Goal: Information Seeking & Learning: Check status

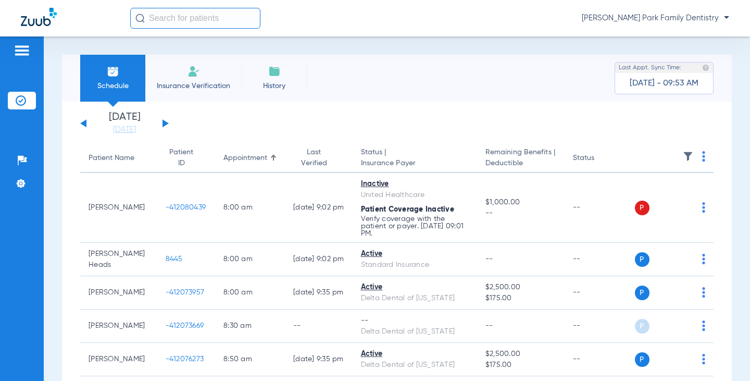
click at [163, 124] on button at bounding box center [165, 123] width 6 height 8
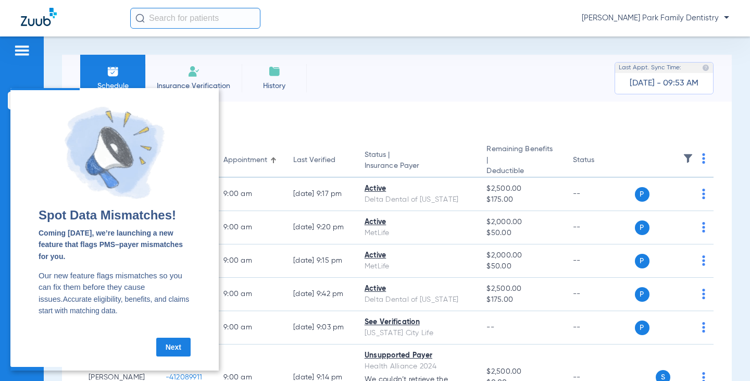
click at [174, 347] on link "Next" at bounding box center [173, 346] width 34 height 19
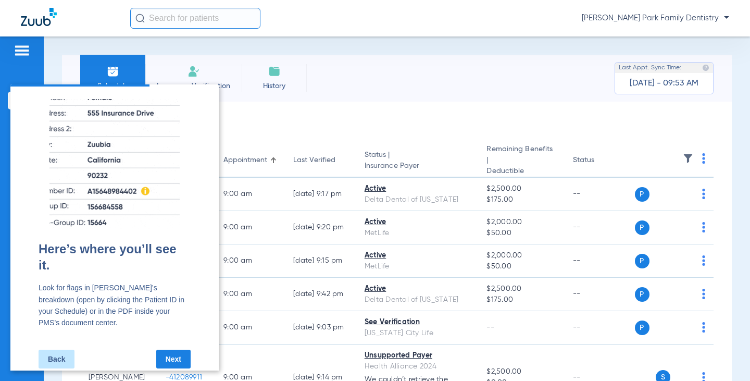
click at [168, 351] on link "Next" at bounding box center [173, 358] width 34 height 19
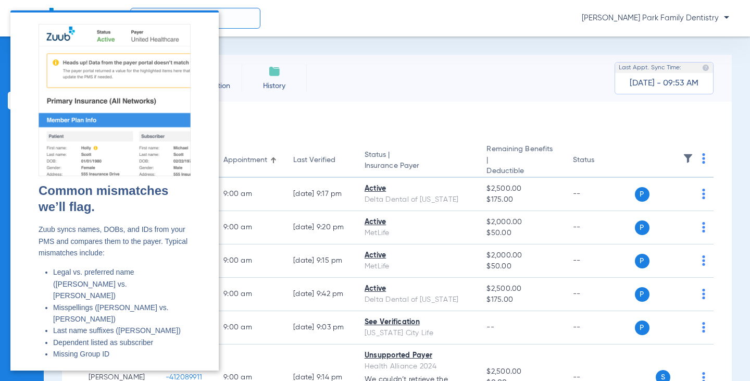
scroll to position [27, 0]
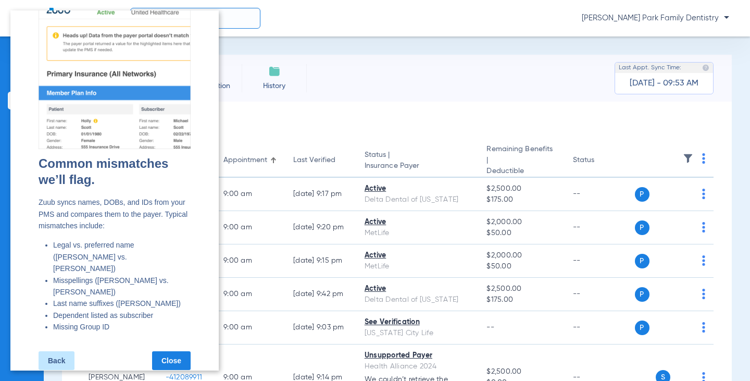
click at [60, 351] on link "Back" at bounding box center [57, 360] width 36 height 19
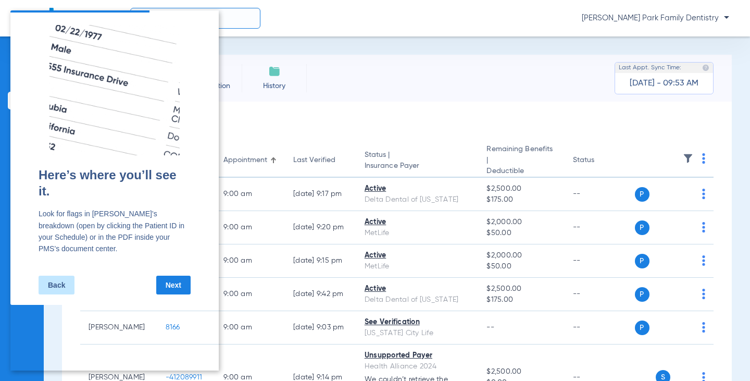
scroll to position [0, 0]
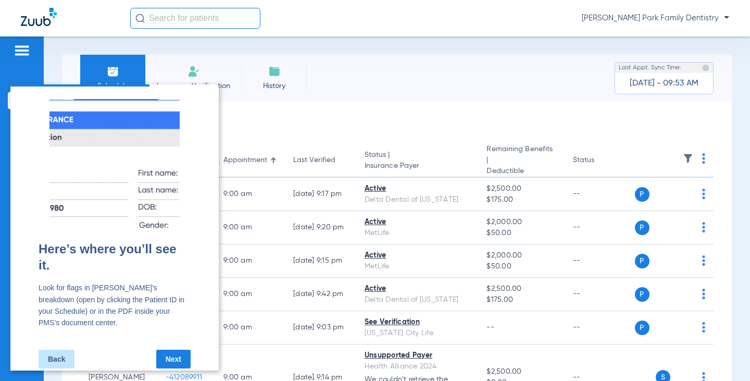
click at [53, 350] on link "Back" at bounding box center [57, 358] width 36 height 19
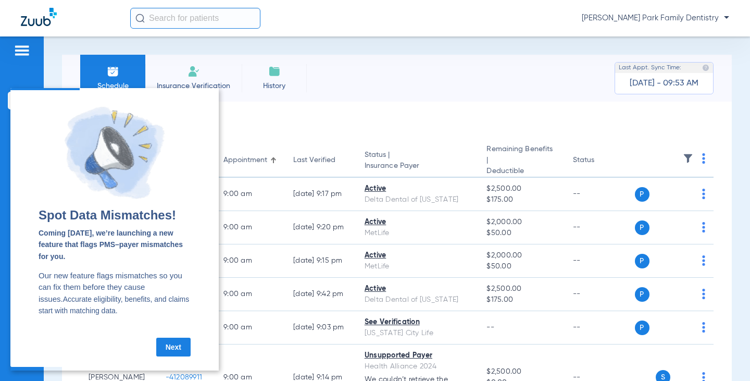
click at [175, 351] on link "Next" at bounding box center [173, 346] width 34 height 19
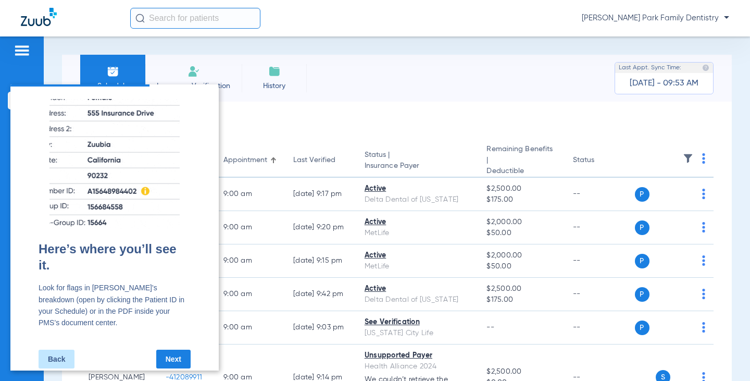
click at [178, 349] on link "Next" at bounding box center [173, 358] width 34 height 19
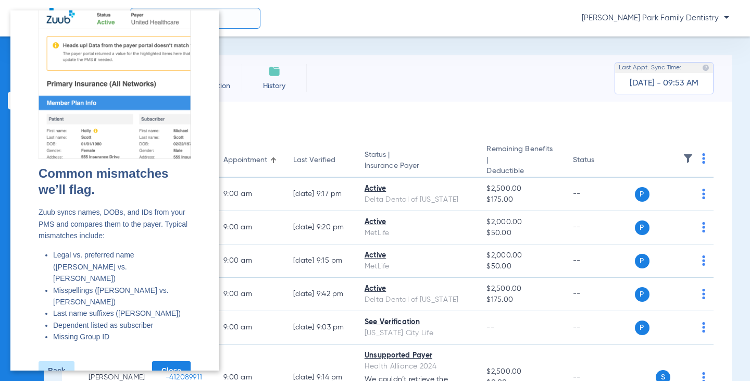
scroll to position [27, 0]
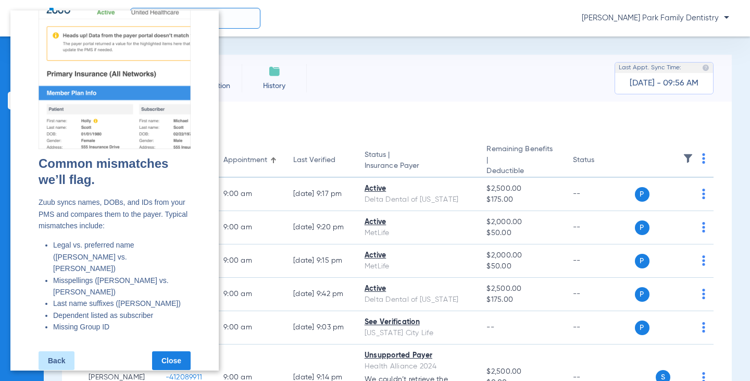
click at [168, 351] on link "Close" at bounding box center [171, 360] width 39 height 19
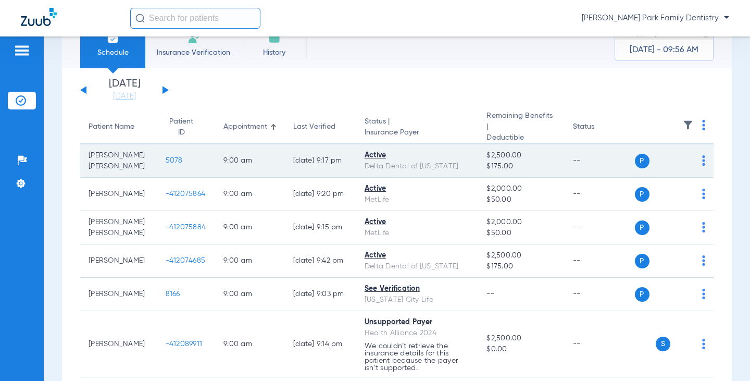
scroll to position [52, 0]
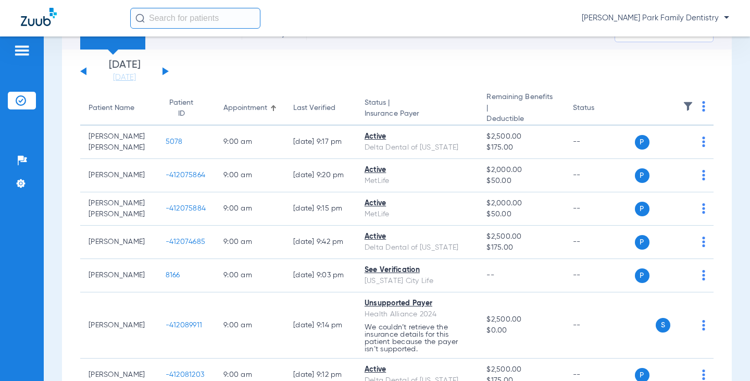
click at [683, 101] on img at bounding box center [688, 106] width 10 height 10
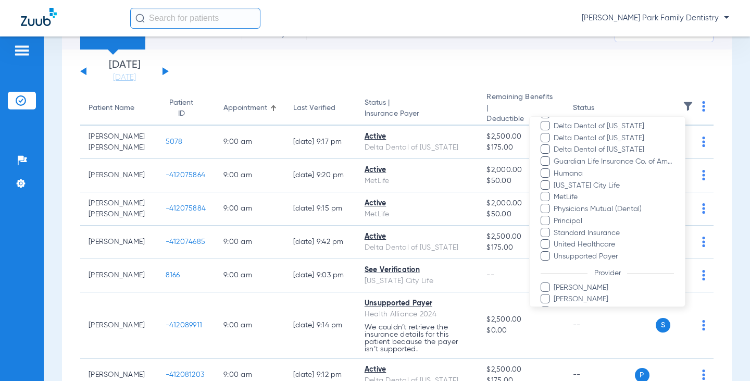
scroll to position [296, 0]
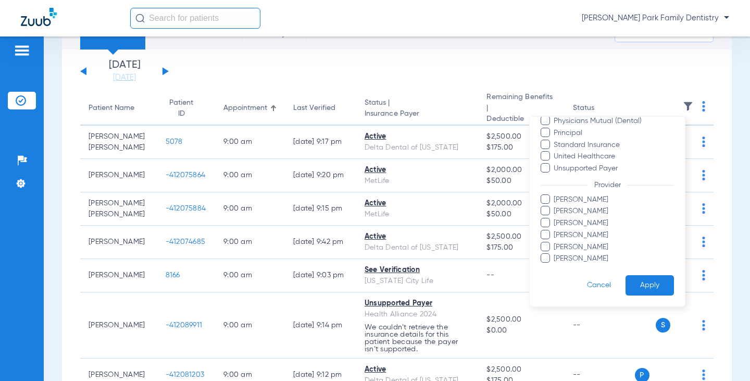
click at [583, 256] on span "[PERSON_NAME]" at bounding box center [613, 258] width 121 height 11
click at [555, 266] on input "[PERSON_NAME]" at bounding box center [555, 266] width 0 height 0
click at [636, 283] on button "Apply" at bounding box center [649, 285] width 48 height 20
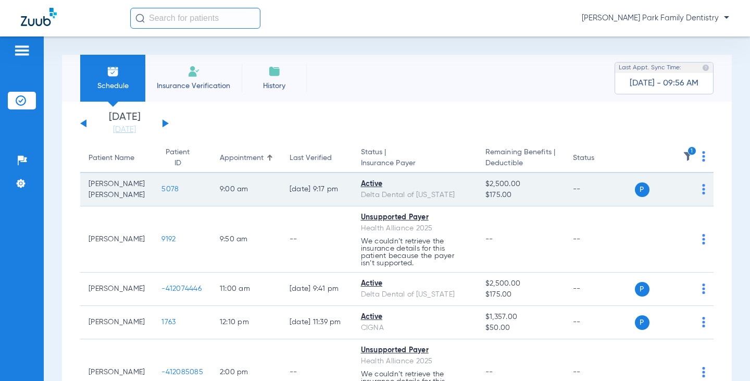
click at [361, 192] on div "Delta Dental of [US_STATE]" at bounding box center [415, 195] width 108 height 11
click at [103, 186] on td "[PERSON_NAME] [PERSON_NAME]" at bounding box center [116, 189] width 73 height 33
click at [153, 196] on td "5078" at bounding box center [182, 189] width 58 height 33
click at [161, 189] on span "5078" at bounding box center [169, 188] width 17 height 7
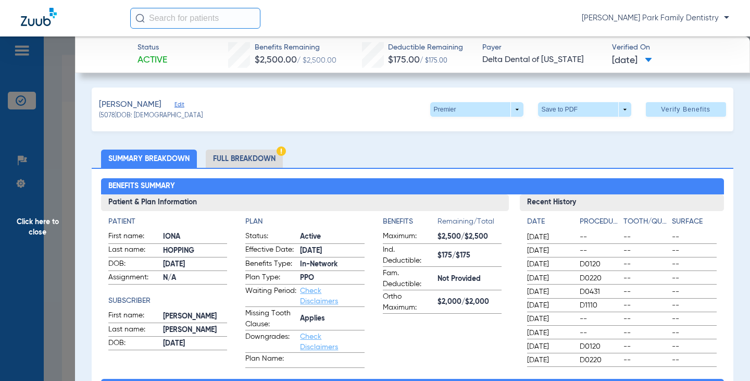
click at [268, 161] on li "Full Breakdown" at bounding box center [244, 158] width 77 height 18
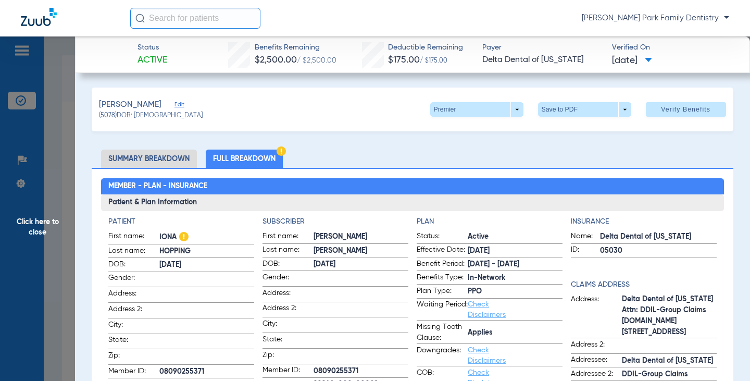
click at [52, 217] on span "Click here to close" at bounding box center [37, 226] width 75 height 381
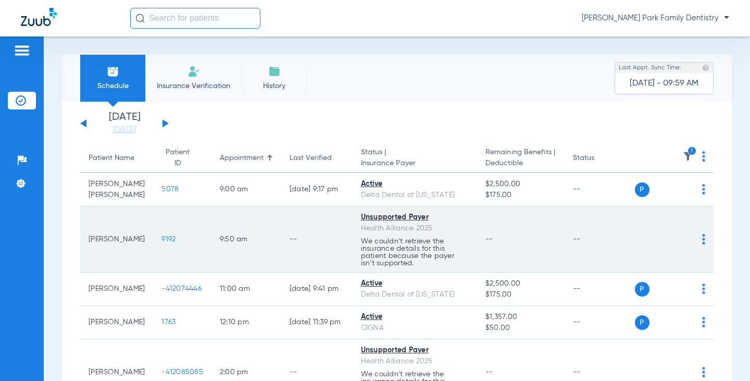
scroll to position [52, 0]
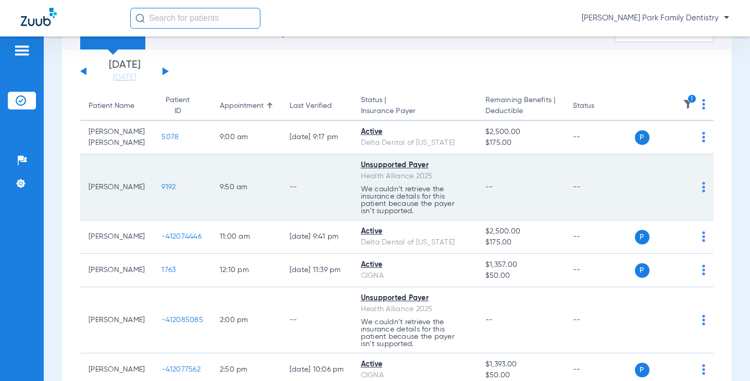
click at [161, 185] on span "9192" at bounding box center [168, 186] width 14 height 7
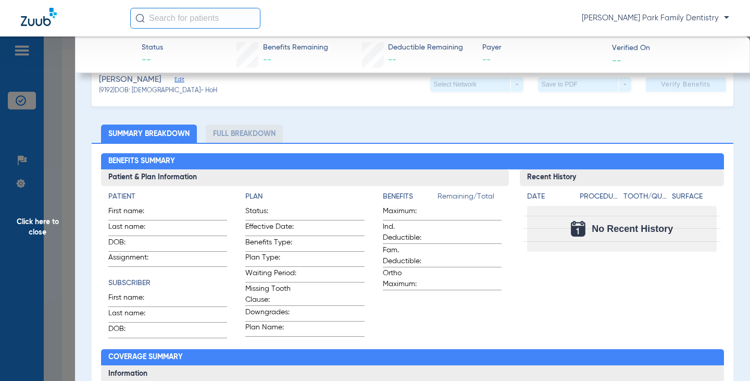
scroll to position [0, 0]
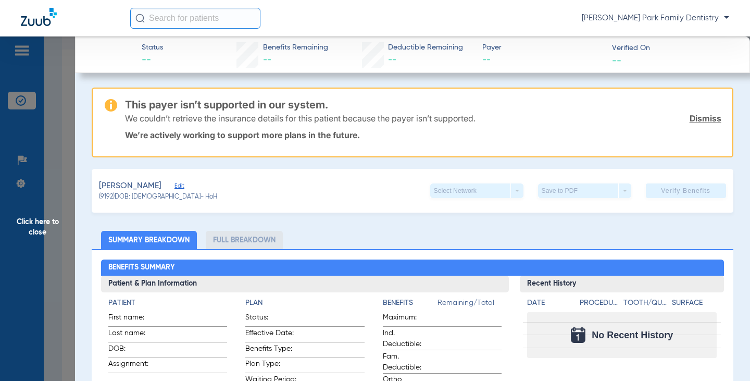
click at [45, 231] on span "Click here to close" at bounding box center [37, 226] width 75 height 381
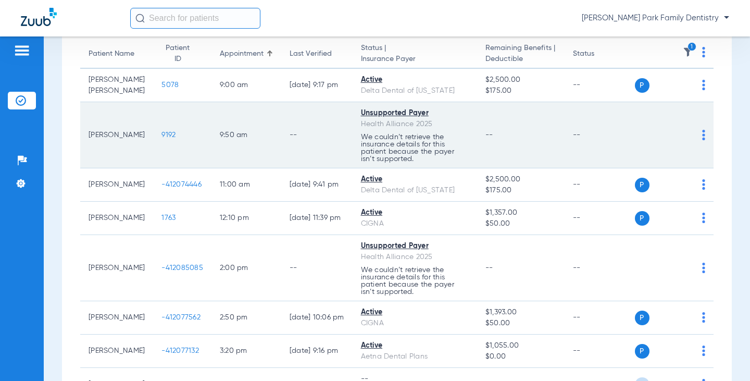
scroll to position [156, 0]
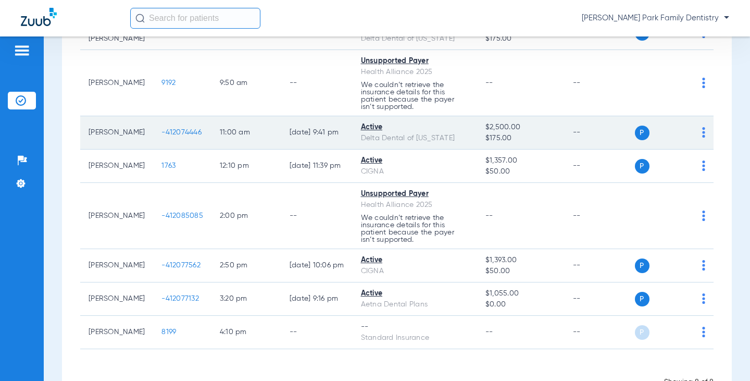
click at [161, 133] on span "-412074446" at bounding box center [181, 132] width 40 height 7
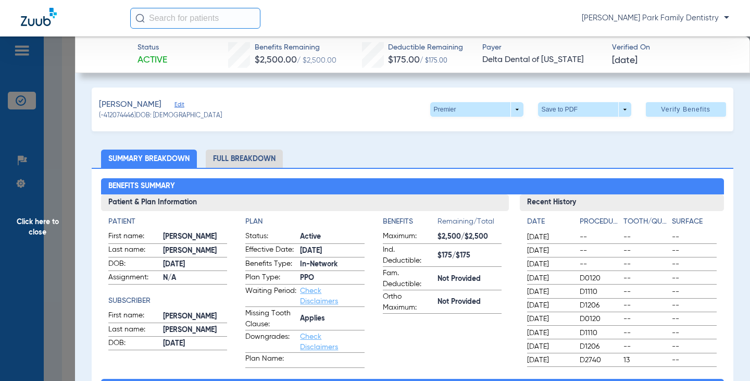
click at [45, 222] on span "Click here to close" at bounding box center [37, 226] width 75 height 381
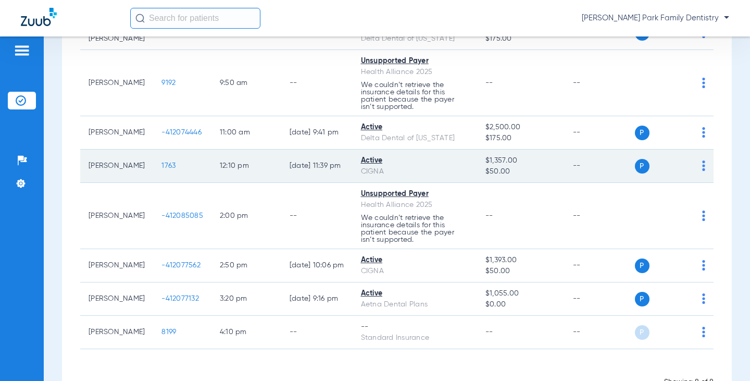
click at [161, 168] on span "1763" at bounding box center [168, 165] width 14 height 7
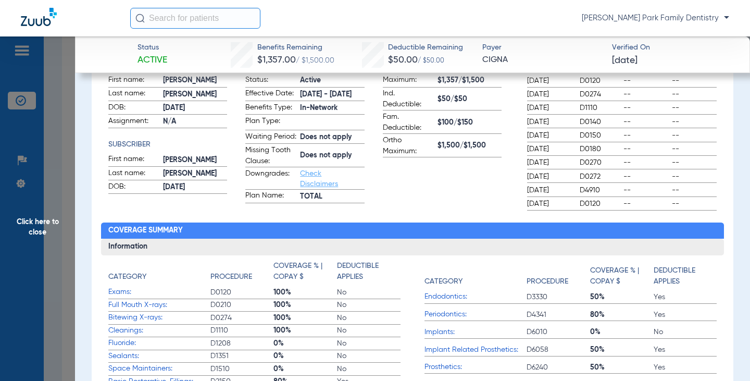
scroll to position [0, 0]
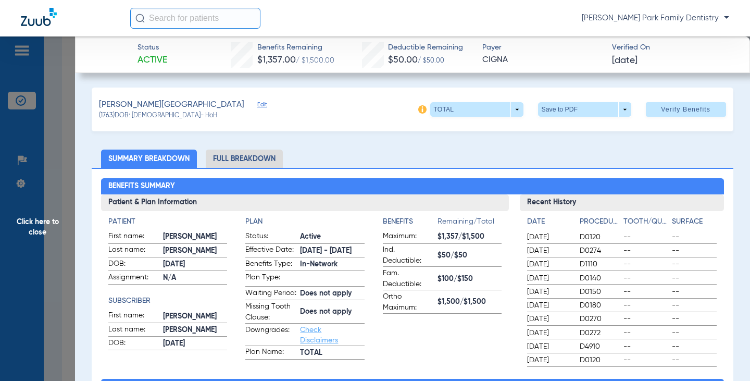
click at [24, 223] on span "Click here to close" at bounding box center [37, 226] width 75 height 381
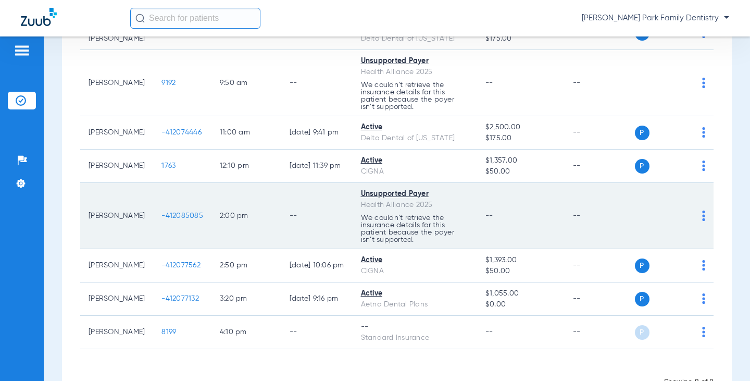
scroll to position [191, 0]
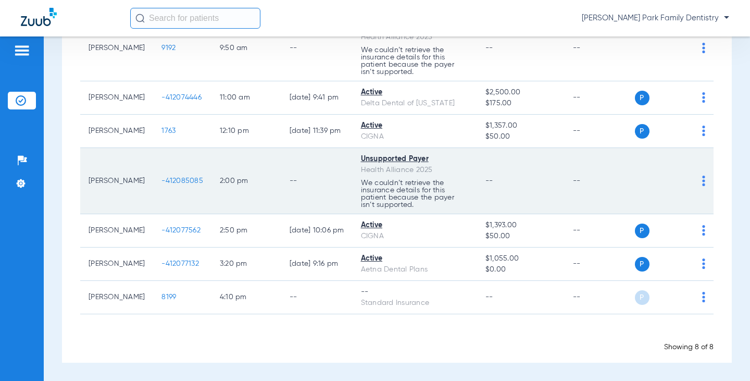
click at [174, 183] on span "-412085085" at bounding box center [182, 180] width 42 height 7
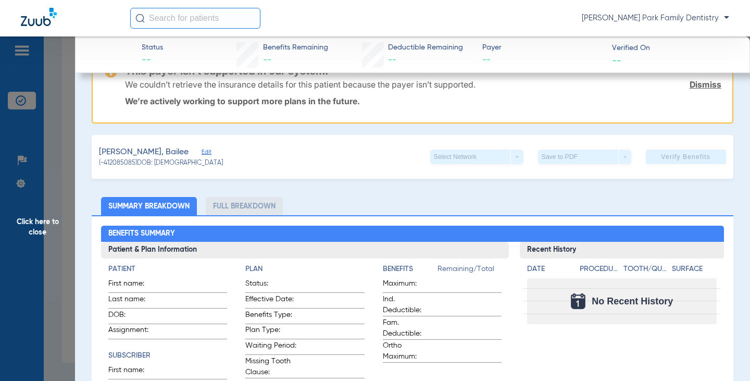
scroll to position [52, 0]
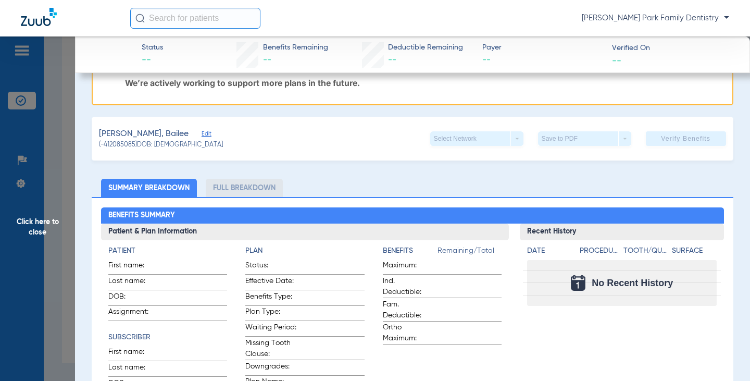
click at [52, 222] on span "Click here to close" at bounding box center [37, 226] width 75 height 381
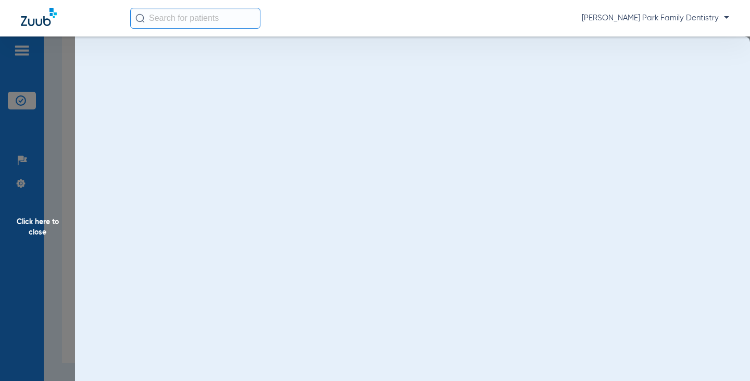
scroll to position [0, 0]
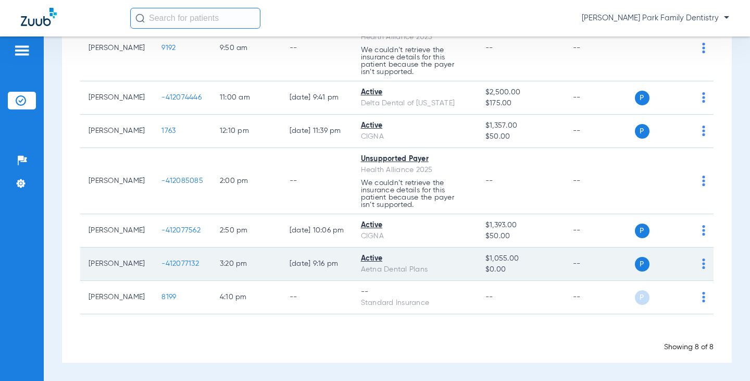
click at [166, 267] on span "-412077132" at bounding box center [179, 263] width 37 height 7
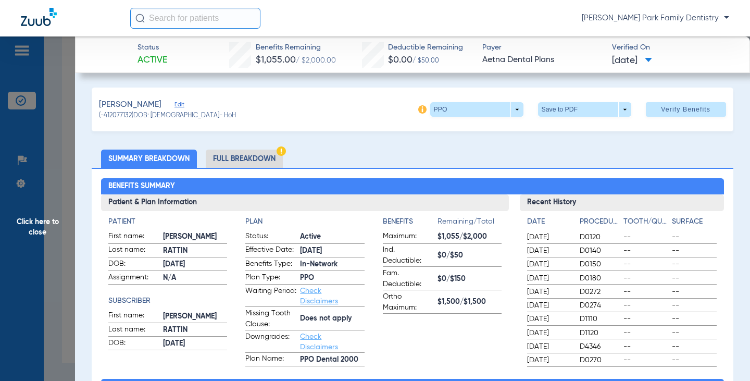
click at [36, 229] on span "Click here to close" at bounding box center [37, 226] width 75 height 381
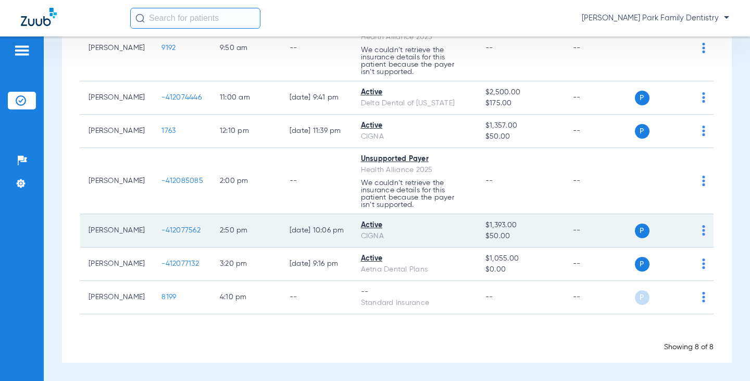
click at [161, 226] on span "-412077562" at bounding box center [180, 229] width 39 height 7
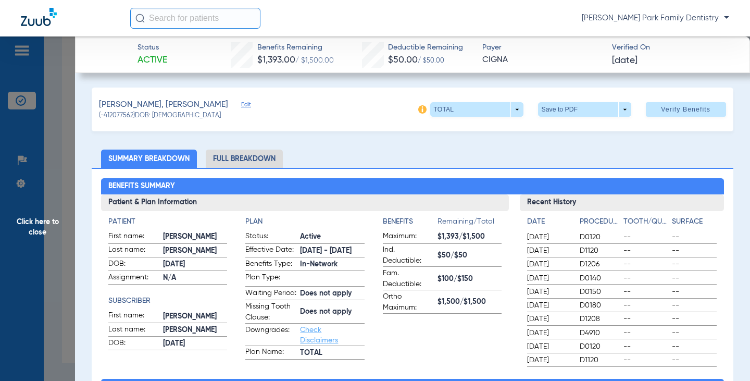
scroll to position [52, 0]
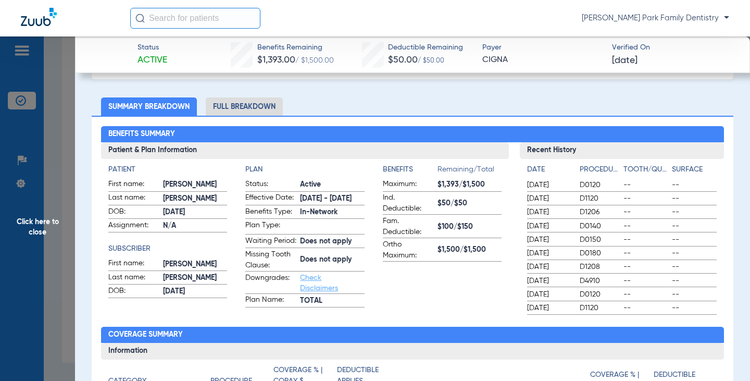
click at [42, 218] on span "Click here to close" at bounding box center [37, 226] width 75 height 381
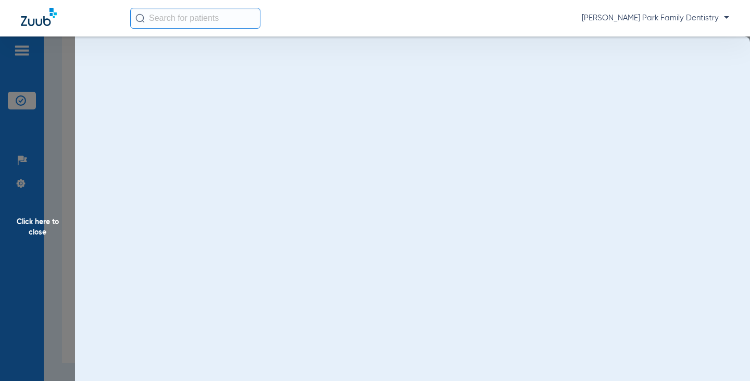
scroll to position [0, 0]
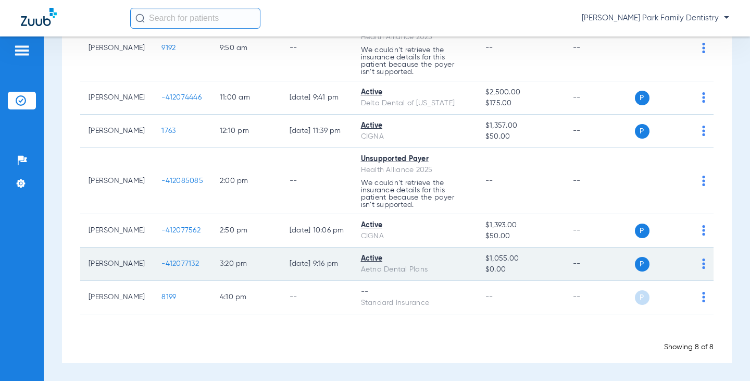
click at [171, 261] on span "-412077132" at bounding box center [179, 263] width 37 height 7
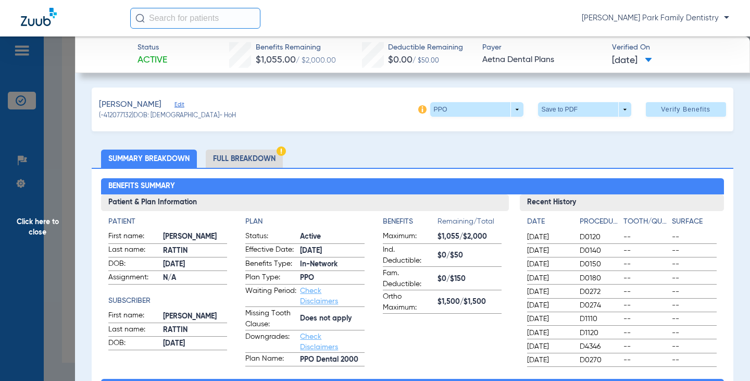
scroll to position [52, 0]
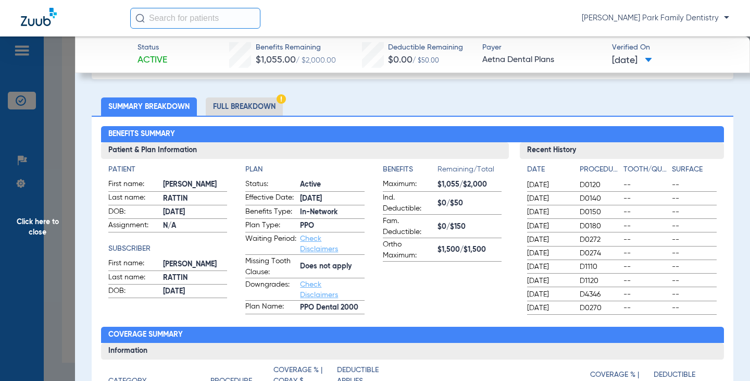
click at [47, 223] on span "Click here to close" at bounding box center [37, 226] width 75 height 381
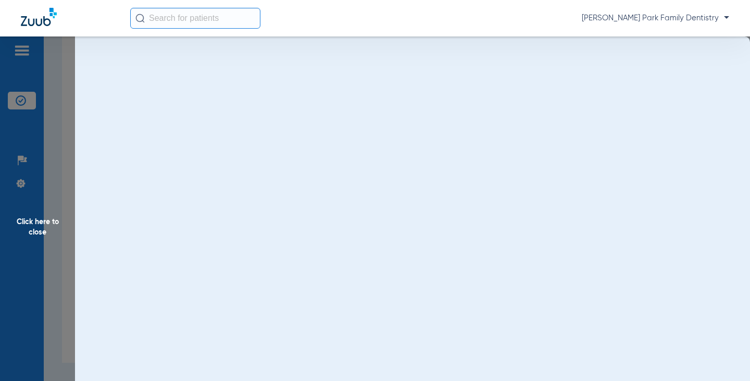
scroll to position [0, 0]
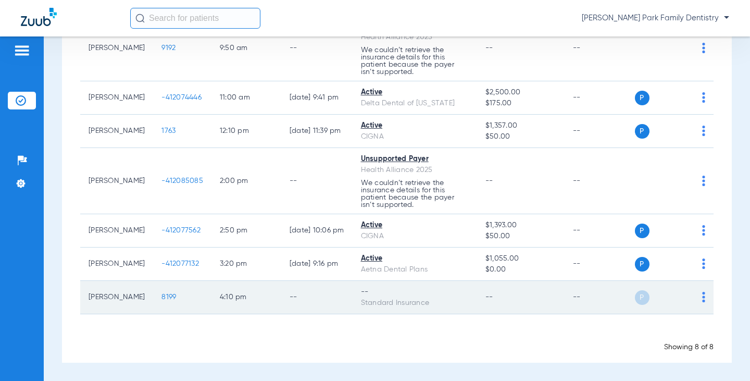
click at [161, 299] on span "8199" at bounding box center [168, 296] width 15 height 7
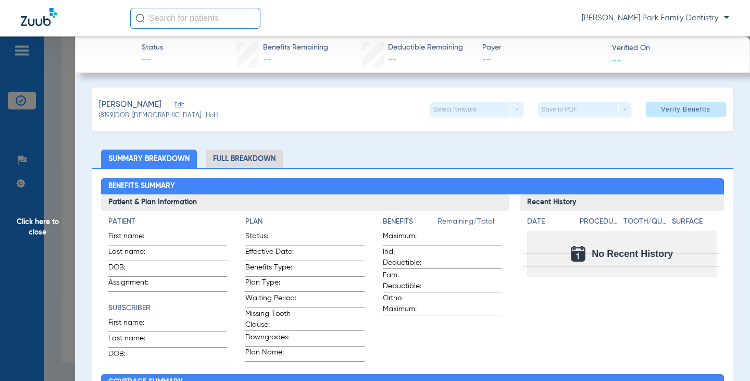
click at [44, 222] on span "Click here to close" at bounding box center [37, 226] width 75 height 381
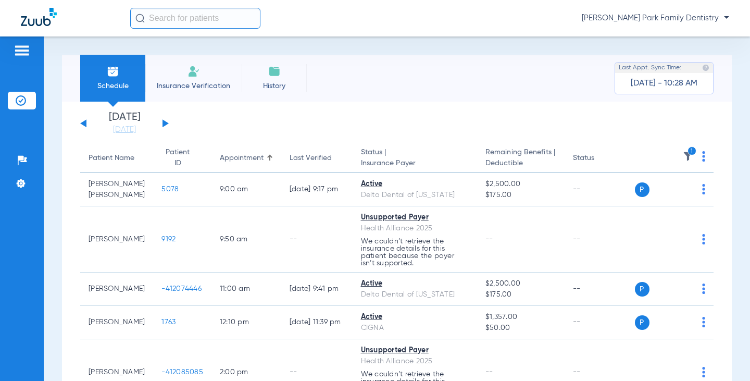
click at [687, 149] on icon "1" at bounding box center [691, 150] width 9 height 9
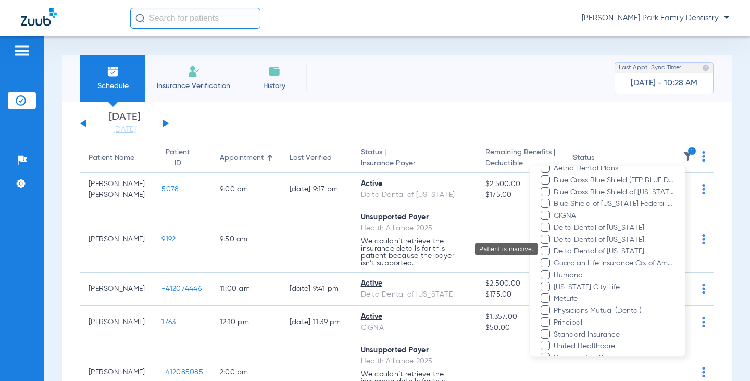
scroll to position [296, 0]
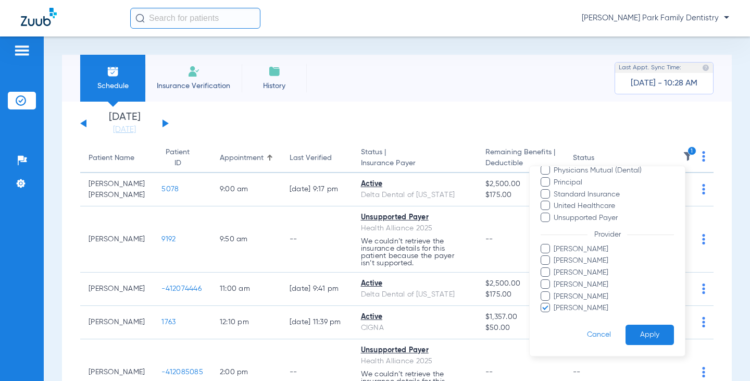
click at [573, 307] on span "[PERSON_NAME]" at bounding box center [613, 307] width 121 height 11
click at [555, 315] on input "[PERSON_NAME]" at bounding box center [555, 315] width 0 height 0
click at [569, 286] on span "[PERSON_NAME]" at bounding box center [613, 284] width 121 height 11
click at [555, 292] on input "[PERSON_NAME]" at bounding box center [555, 292] width 0 height 0
click at [635, 331] on button "Apply" at bounding box center [649, 334] width 48 height 20
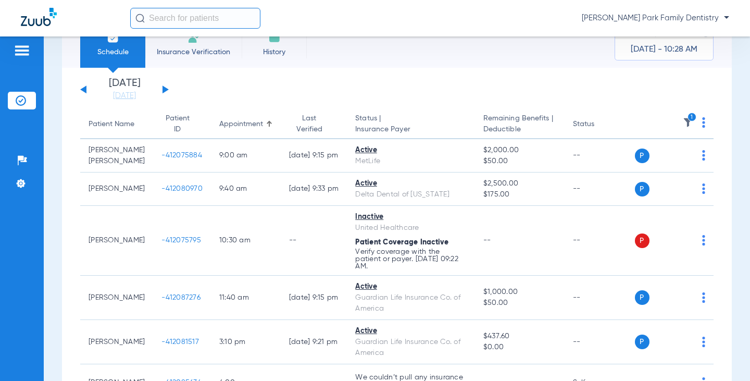
scroll to position [52, 0]
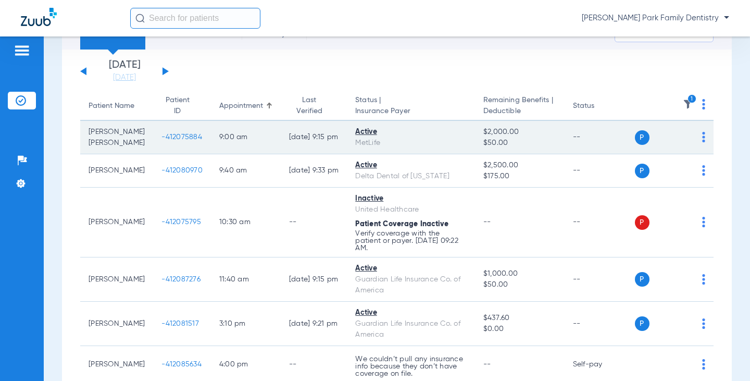
click at [178, 136] on span "-412075884" at bounding box center [181, 136] width 41 height 7
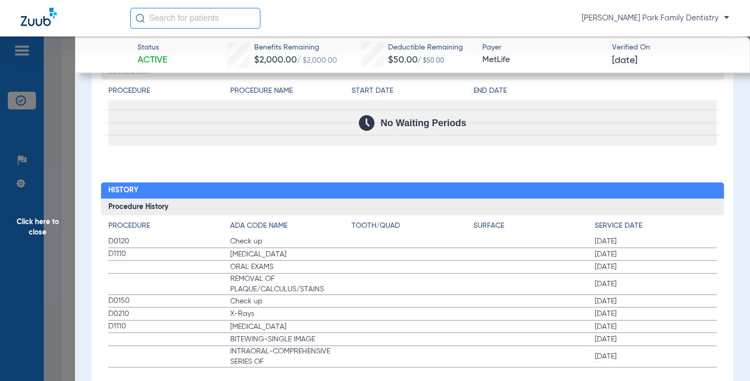
scroll to position [1637, 0]
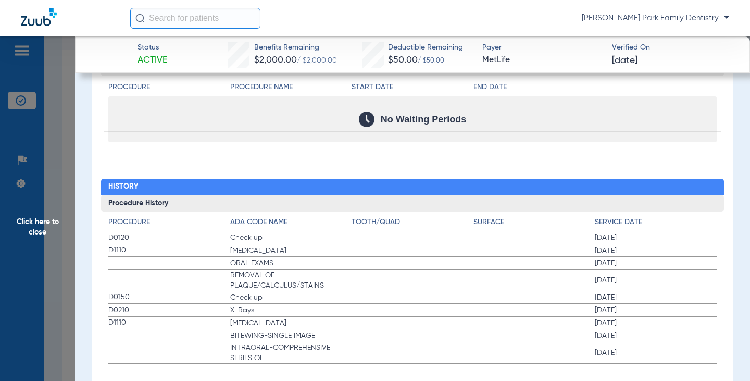
click at [48, 227] on span "Click here to close" at bounding box center [37, 226] width 75 height 381
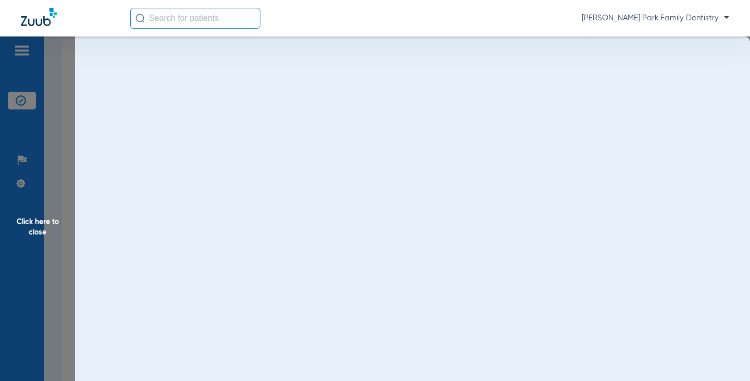
scroll to position [0, 0]
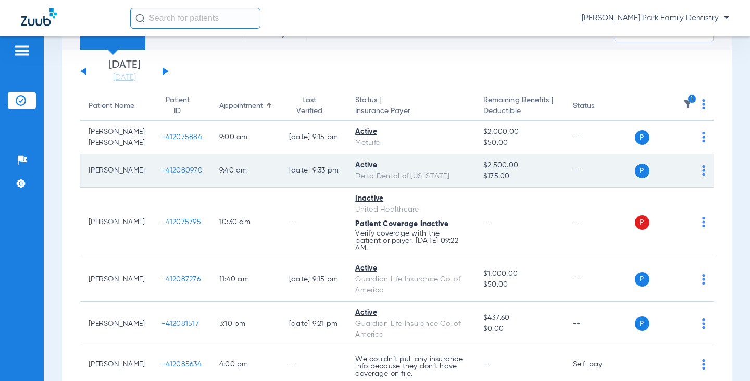
click at [175, 170] on span "-412080970" at bounding box center [181, 170] width 41 height 7
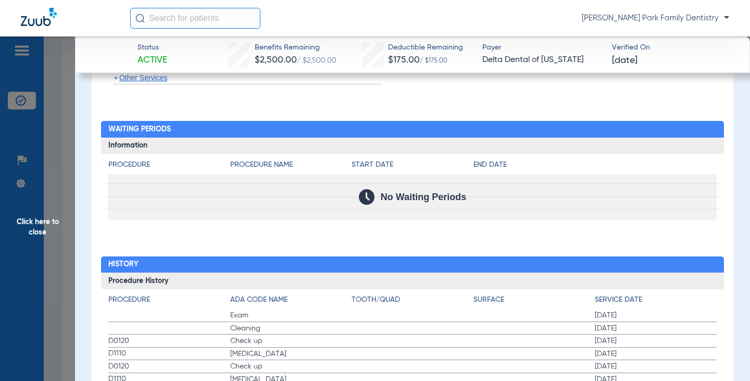
scroll to position [1235, 0]
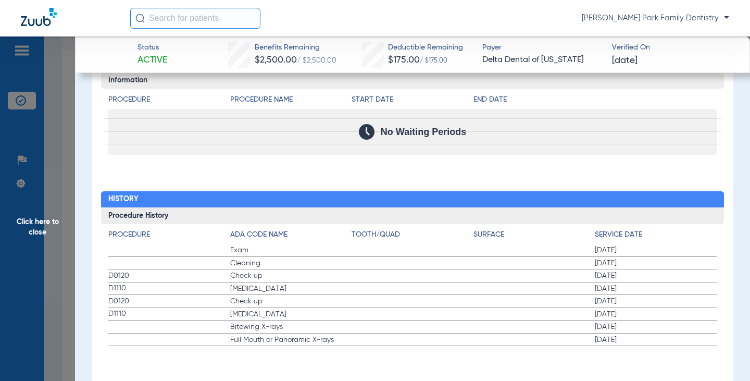
click at [47, 228] on span "Click here to close" at bounding box center [37, 226] width 75 height 381
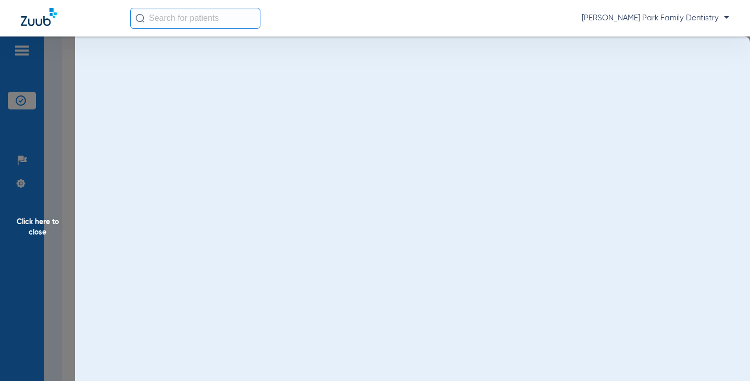
scroll to position [0, 0]
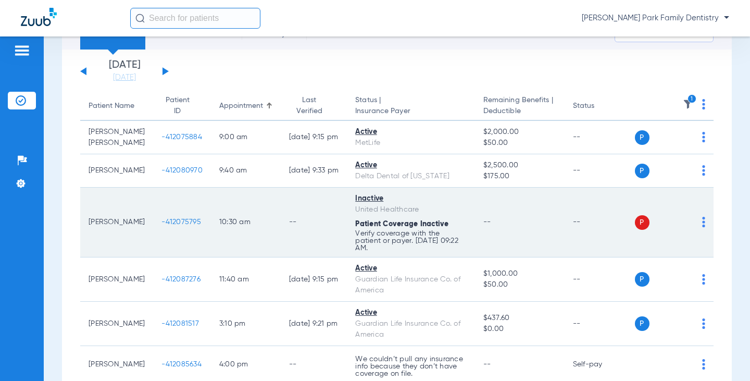
click at [178, 219] on span "-412075795" at bounding box center [181, 221] width 40 height 7
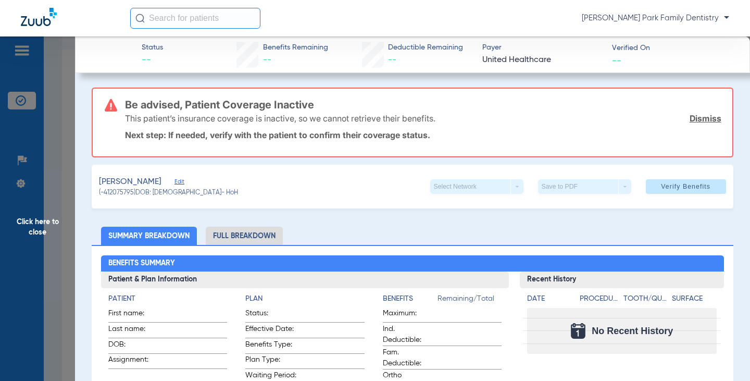
click at [46, 230] on span "Click here to close" at bounding box center [37, 226] width 75 height 381
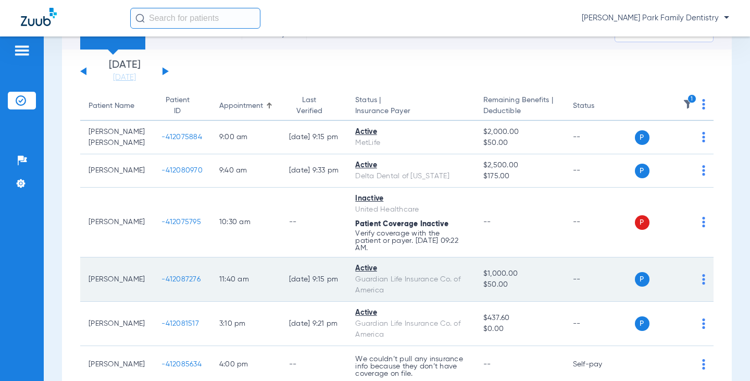
click at [173, 278] on span "-412087276" at bounding box center [180, 278] width 39 height 7
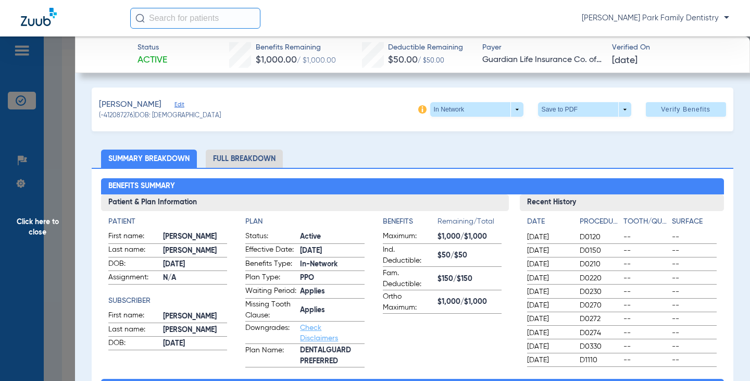
click at [46, 221] on span "Click here to close" at bounding box center [37, 226] width 75 height 381
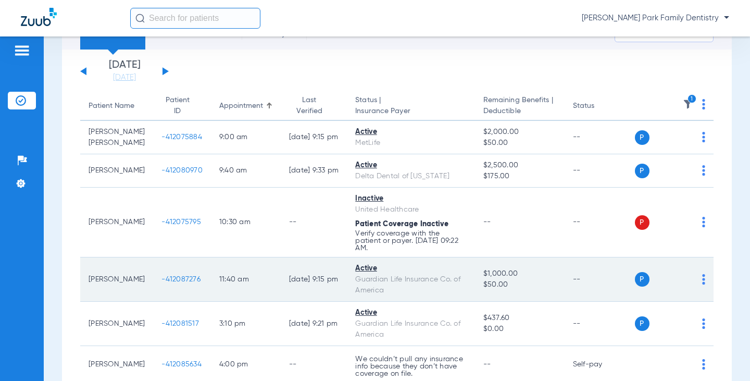
click at [168, 278] on span "-412087276" at bounding box center [180, 278] width 39 height 7
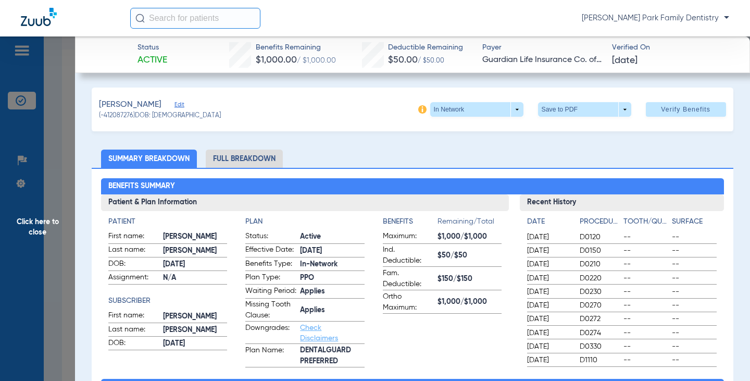
click at [23, 229] on span "Click here to close" at bounding box center [37, 226] width 75 height 381
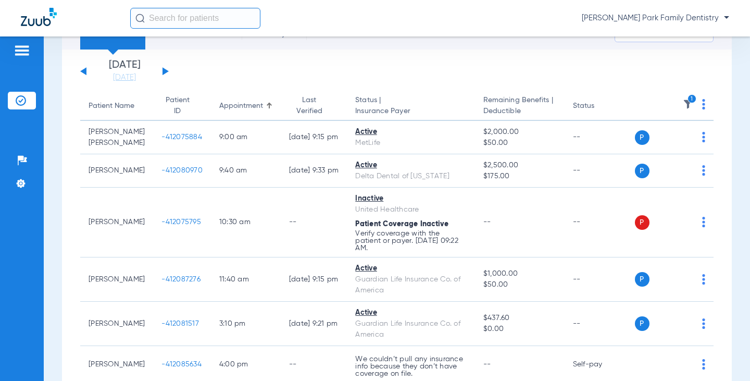
click at [687, 99] on icon "1" at bounding box center [691, 98] width 9 height 9
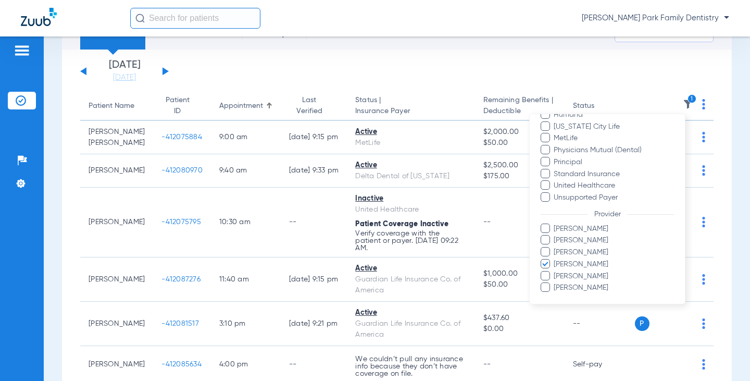
scroll to position [296, 0]
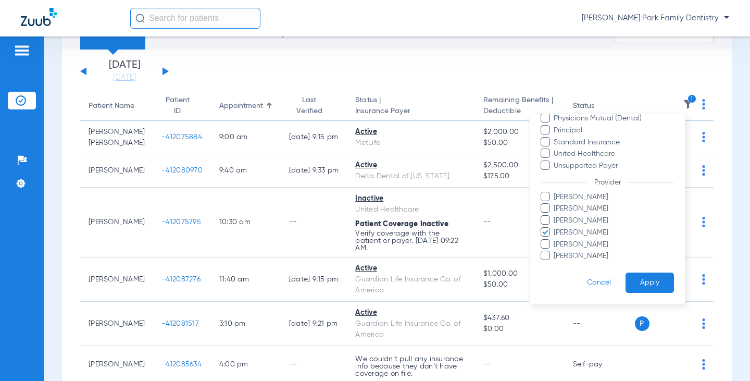
click at [583, 254] on span "[PERSON_NAME]" at bounding box center [613, 255] width 121 height 11
click at [555, 263] on input "[PERSON_NAME]" at bounding box center [555, 263] width 0 height 0
click at [582, 232] on span "[PERSON_NAME]" at bounding box center [613, 232] width 121 height 11
click at [555, 239] on input "[PERSON_NAME]" at bounding box center [555, 239] width 0 height 0
click at [642, 283] on button "Apply" at bounding box center [649, 282] width 48 height 20
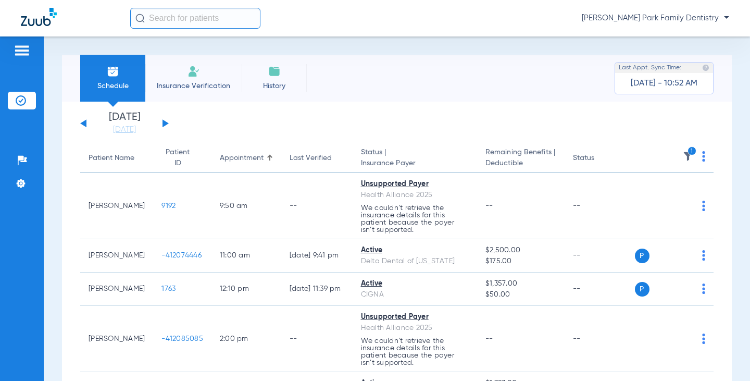
scroll to position [52, 0]
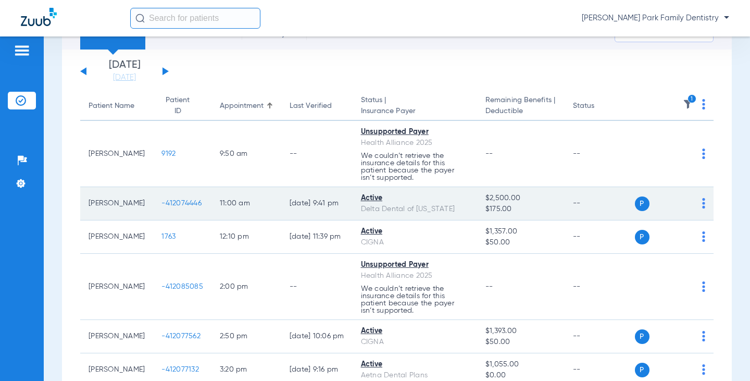
click at [179, 201] on span "-412074446" at bounding box center [181, 202] width 40 height 7
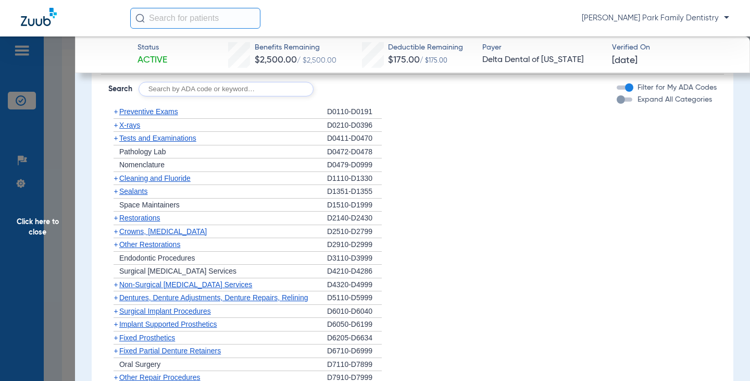
scroll to position [751, 0]
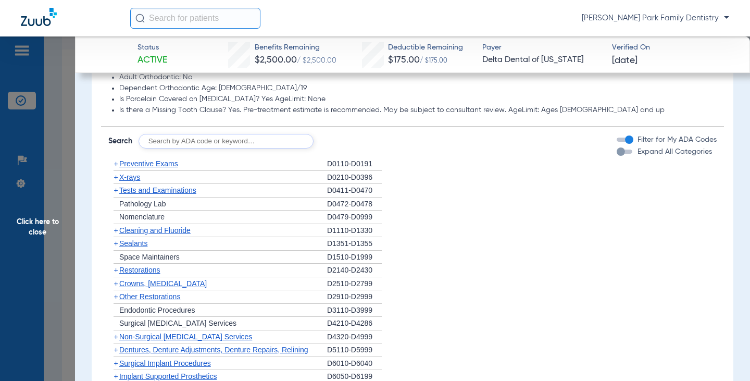
click at [140, 180] on span "X-rays" at bounding box center [129, 177] width 21 height 8
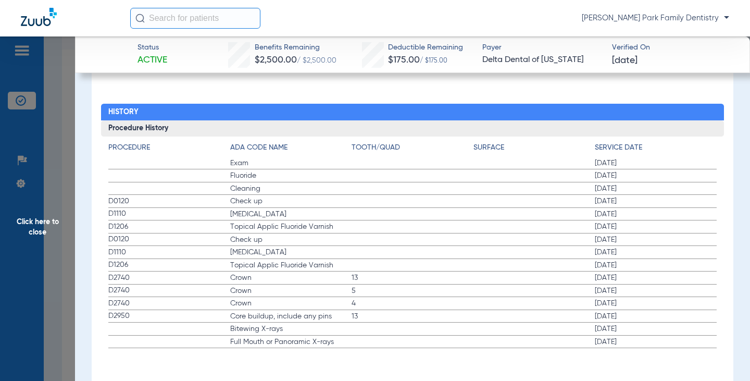
scroll to position [1446, 0]
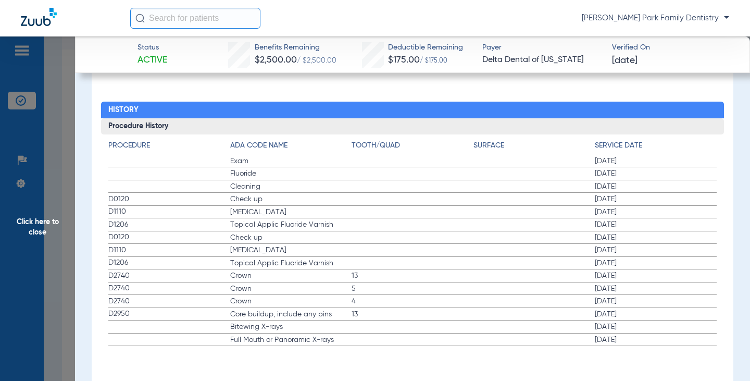
click at [28, 231] on span "Click here to close" at bounding box center [37, 226] width 75 height 381
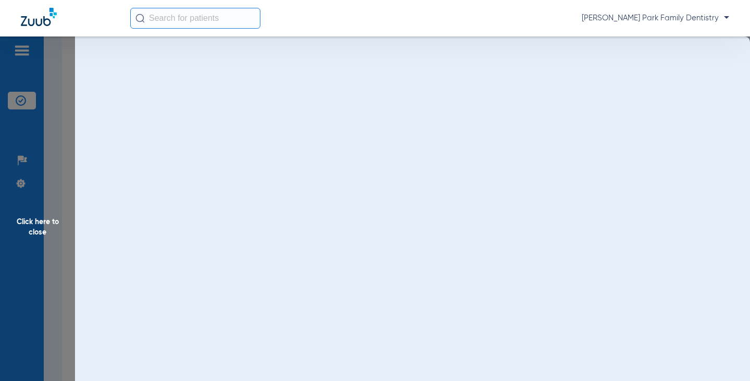
scroll to position [0, 0]
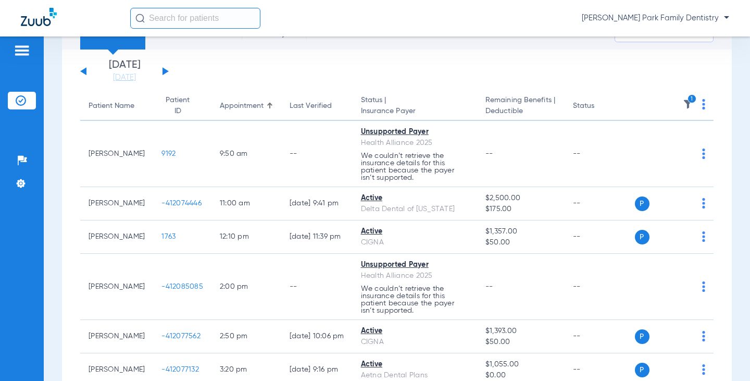
click at [687, 98] on icon "1" at bounding box center [691, 98] width 9 height 9
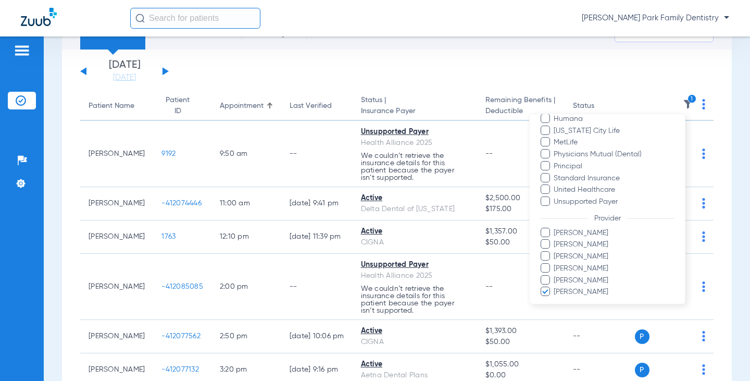
scroll to position [296, 0]
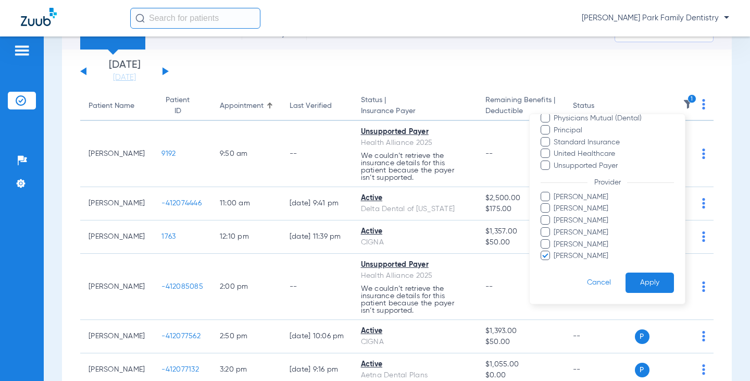
click at [584, 256] on span "[PERSON_NAME]" at bounding box center [613, 255] width 121 height 11
click at [555, 263] on input "[PERSON_NAME]" at bounding box center [555, 263] width 0 height 0
click at [587, 234] on span "[PERSON_NAME]" at bounding box center [613, 232] width 121 height 11
click at [555, 239] on input "[PERSON_NAME]" at bounding box center [555, 239] width 0 height 0
click at [634, 282] on button "Apply" at bounding box center [649, 282] width 48 height 20
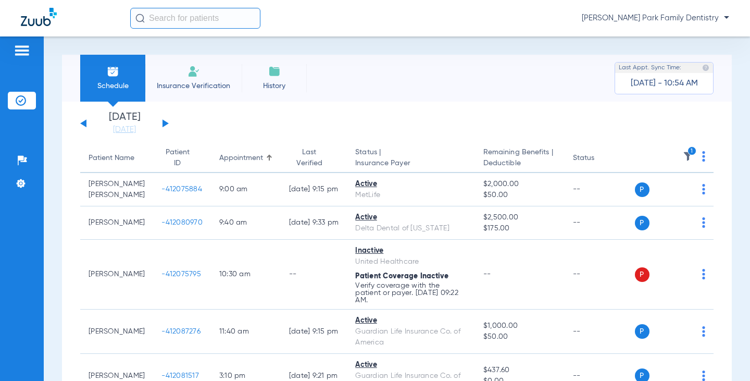
click at [59, 215] on div "Schedule Insurance Verification History Last Appt. Sync Time: [DATE] - 10:54 AM…" at bounding box center [397, 208] width 706 height 344
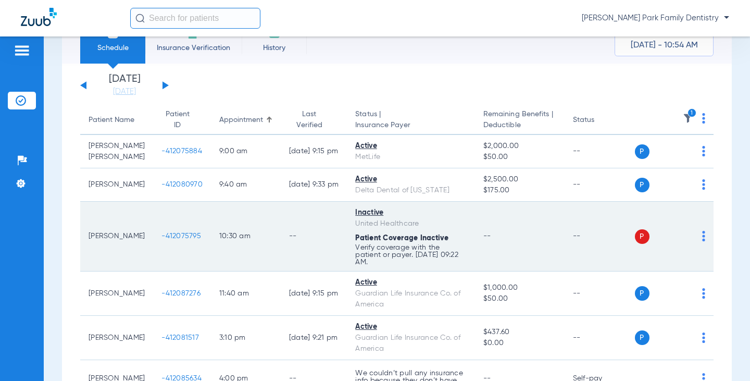
scroll to position [104, 0]
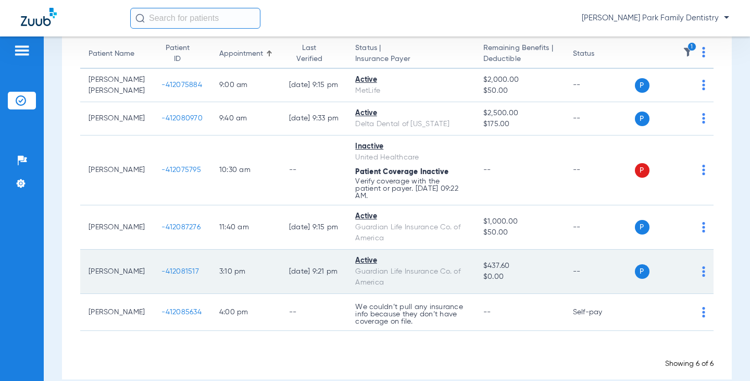
click at [173, 271] on span "-412081517" at bounding box center [179, 271] width 37 height 7
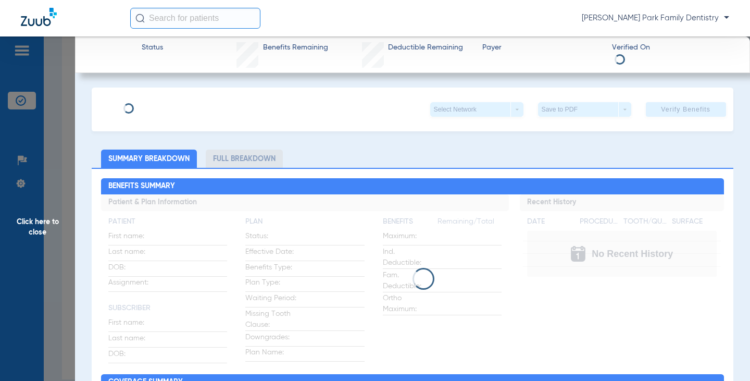
click at [32, 206] on span "Click here to close" at bounding box center [37, 226] width 75 height 381
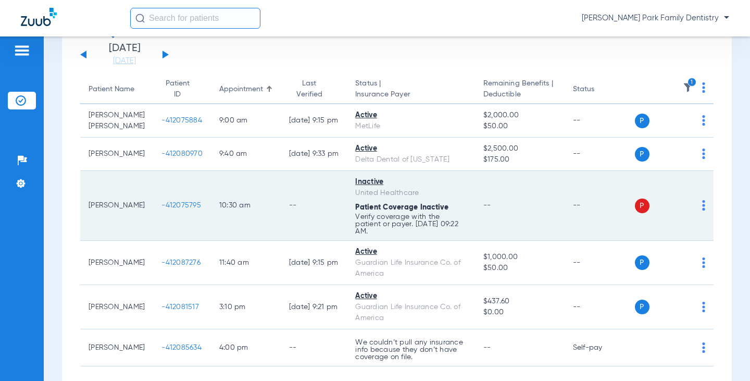
scroll to position [104, 0]
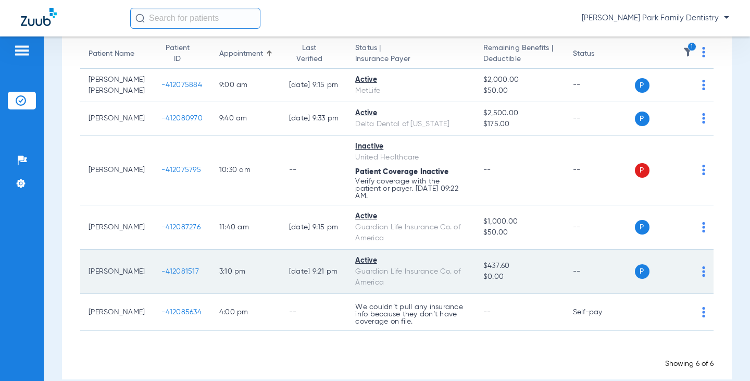
click at [175, 275] on span "-412081517" at bounding box center [179, 271] width 37 height 7
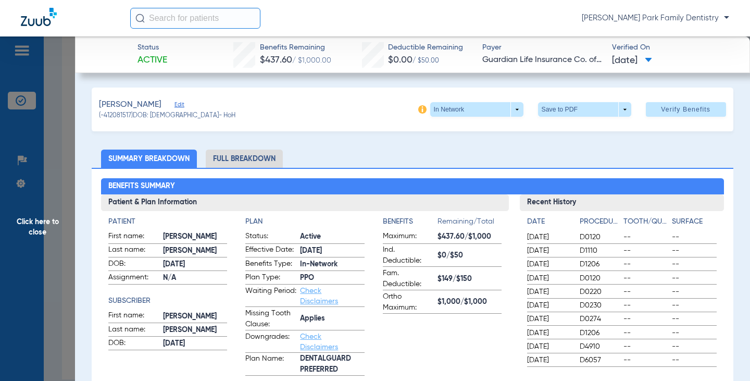
scroll to position [52, 0]
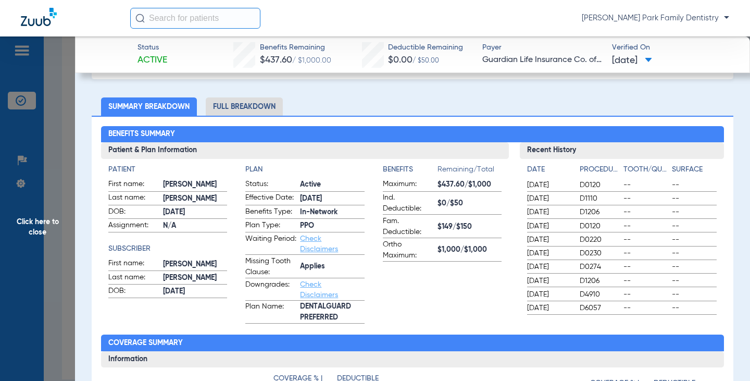
click at [31, 230] on span "Click here to close" at bounding box center [37, 226] width 75 height 381
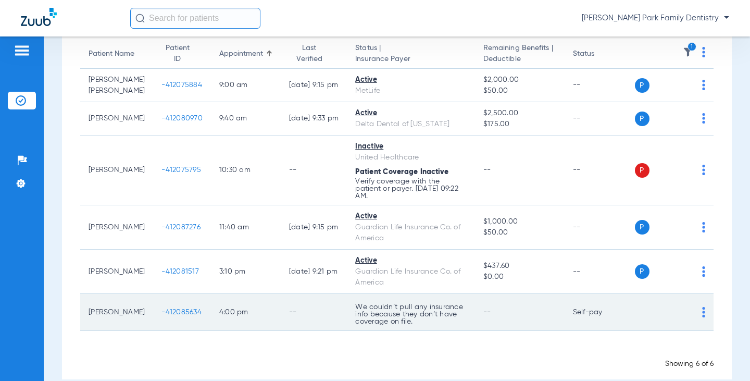
click at [164, 312] on span "-412085634" at bounding box center [181, 311] width 40 height 7
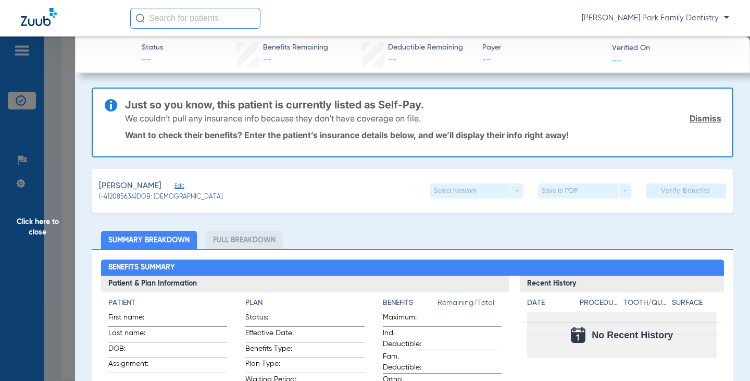
click at [62, 245] on span "Click here to close" at bounding box center [37, 226] width 75 height 381
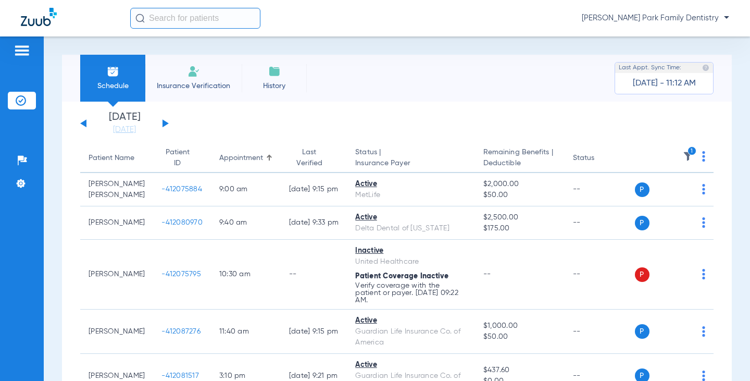
click at [683, 154] on img at bounding box center [688, 156] width 10 height 10
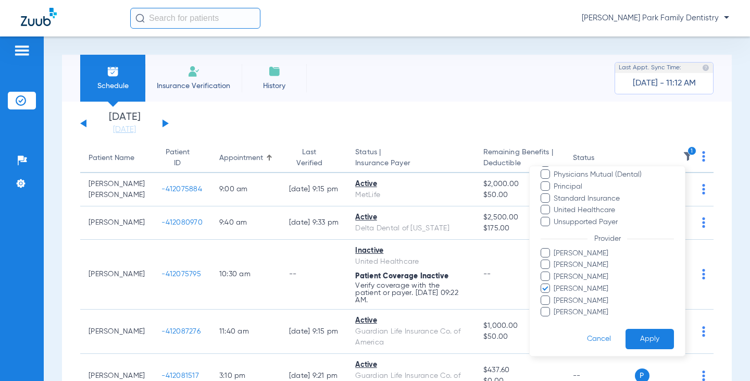
scroll to position [296, 0]
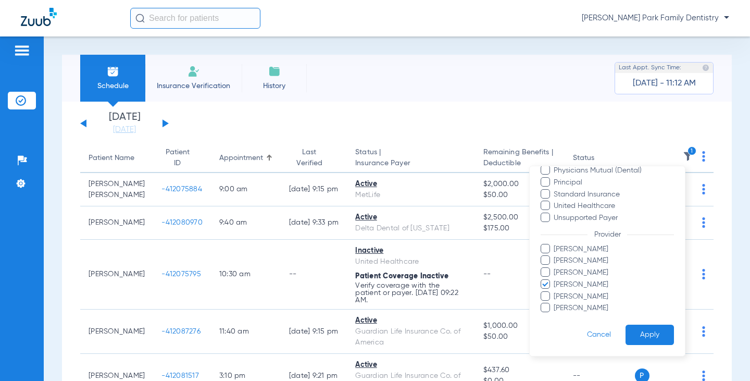
click at [592, 280] on span "[PERSON_NAME]" at bounding box center [613, 284] width 121 height 11
click at [555, 292] on input "[PERSON_NAME]" at bounding box center [555, 292] width 0 height 0
click at [592, 270] on span "[PERSON_NAME]" at bounding box center [613, 272] width 121 height 11
click at [555, 280] on input "[PERSON_NAME]" at bounding box center [555, 280] width 0 height 0
click at [601, 270] on span "[PERSON_NAME]" at bounding box center [613, 272] width 121 height 11
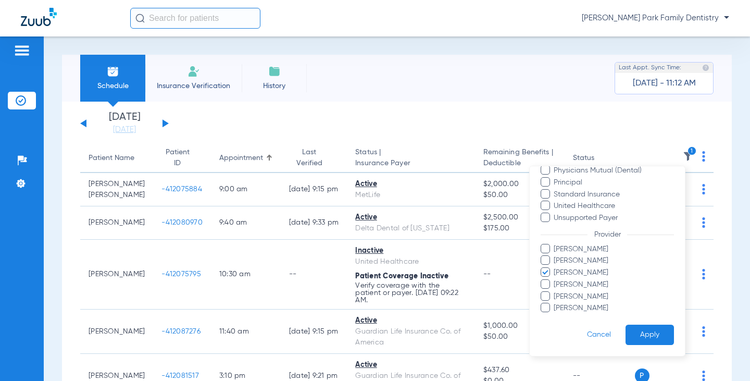
click at [555, 280] on input "[PERSON_NAME]" at bounding box center [555, 280] width 0 height 0
click at [594, 253] on span "[PERSON_NAME]" at bounding box center [613, 249] width 121 height 11
click at [555, 256] on input "[PERSON_NAME]" at bounding box center [555, 256] width 0 height 0
click at [594, 254] on span "[PERSON_NAME]" at bounding box center [613, 249] width 121 height 11
click at [555, 256] on input "[PERSON_NAME]" at bounding box center [555, 256] width 0 height 0
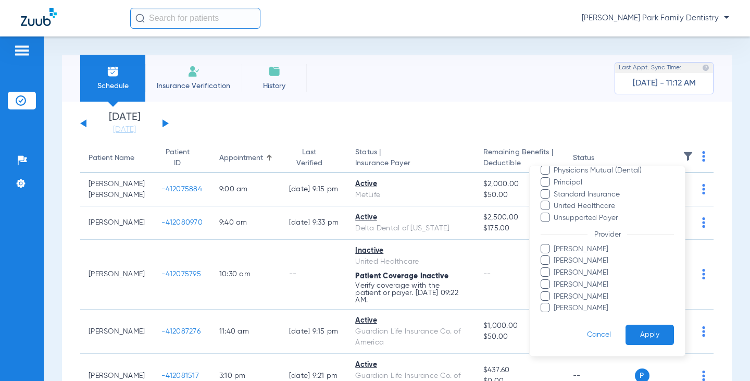
click at [594, 258] on span "[PERSON_NAME]" at bounding box center [613, 260] width 121 height 11
click at [555, 268] on input "[PERSON_NAME]" at bounding box center [555, 268] width 0 height 0
click at [641, 331] on button "Apply" at bounding box center [649, 334] width 48 height 20
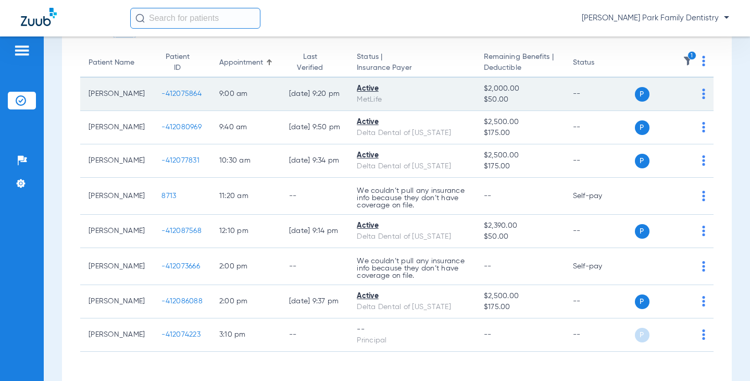
scroll to position [104, 0]
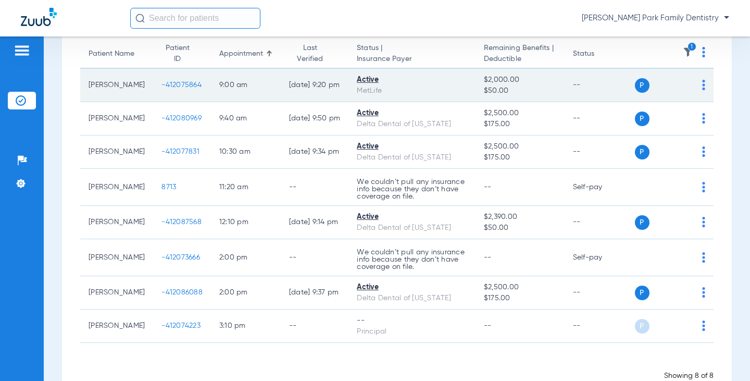
click at [164, 86] on span "-412075864" at bounding box center [181, 84] width 40 height 7
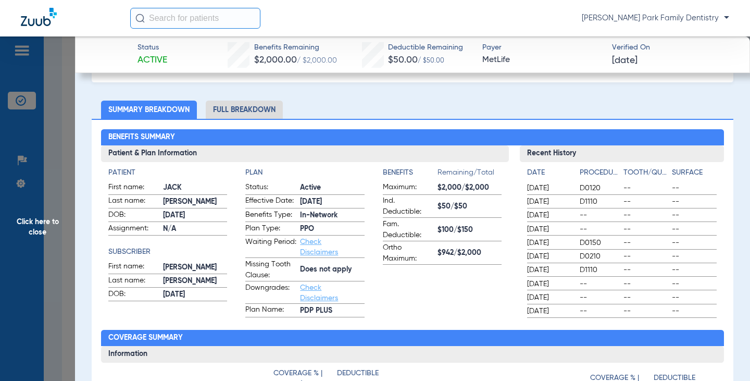
scroll to position [0, 0]
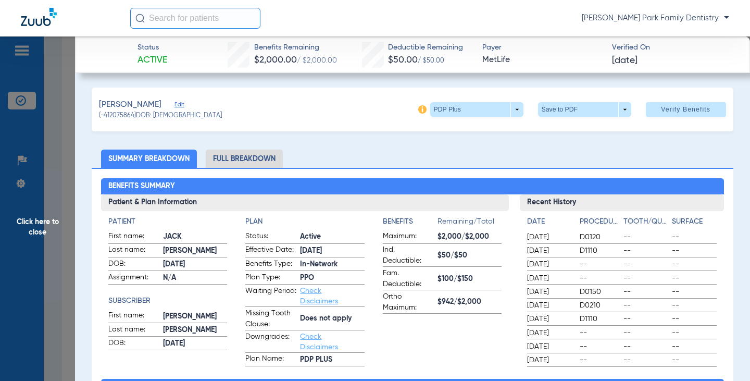
click at [40, 230] on span "Click here to close" at bounding box center [37, 226] width 75 height 381
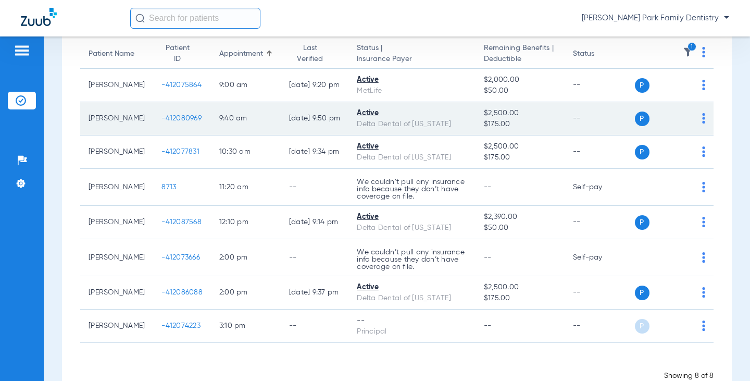
click at [176, 120] on span "-412080969" at bounding box center [181, 118] width 40 height 7
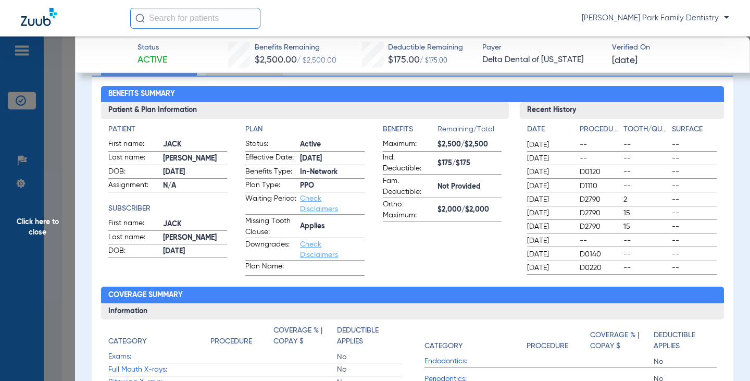
scroll to position [104, 0]
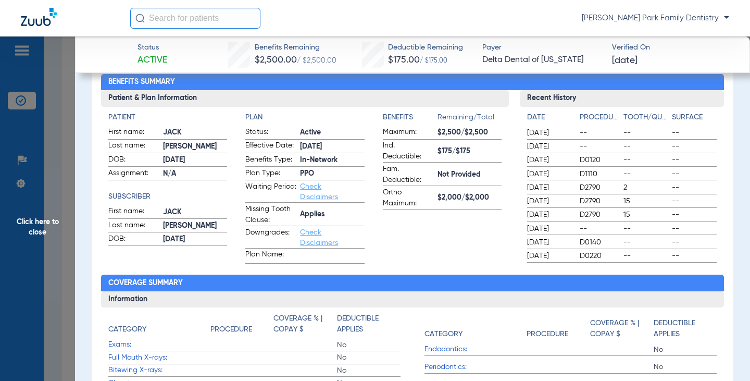
click at [45, 219] on span "Click here to close" at bounding box center [37, 226] width 75 height 381
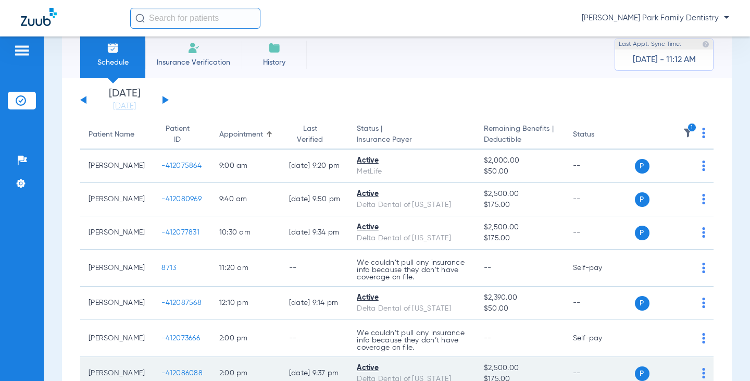
scroll to position [0, 0]
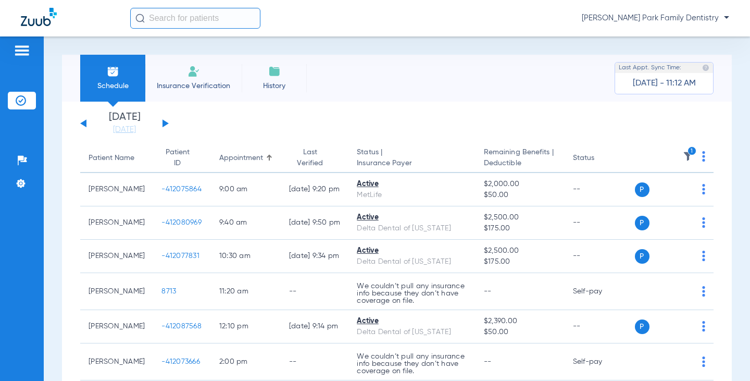
click at [683, 160] on img at bounding box center [688, 156] width 10 height 10
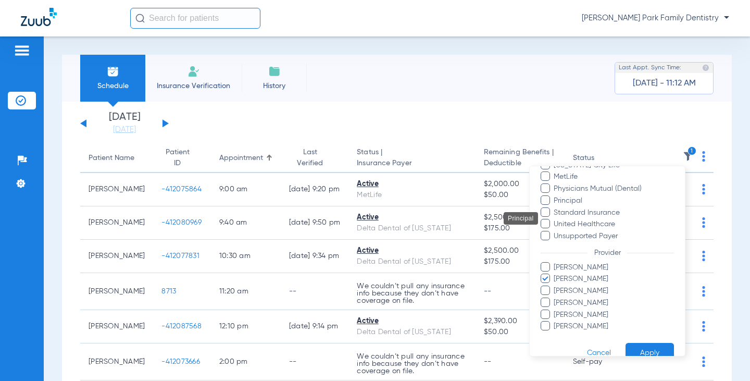
scroll to position [296, 0]
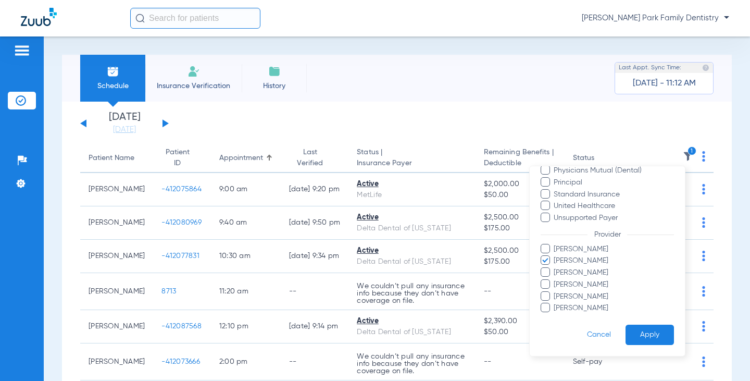
click at [582, 259] on span "[PERSON_NAME]" at bounding box center [613, 260] width 121 height 11
click at [555, 268] on input "[PERSON_NAME]" at bounding box center [555, 268] width 0 height 0
click at [579, 296] on span "[PERSON_NAME]" at bounding box center [613, 296] width 121 height 11
click at [555, 304] on input "[PERSON_NAME]" at bounding box center [555, 304] width 0 height 0
click at [638, 327] on button "Apply" at bounding box center [649, 334] width 48 height 20
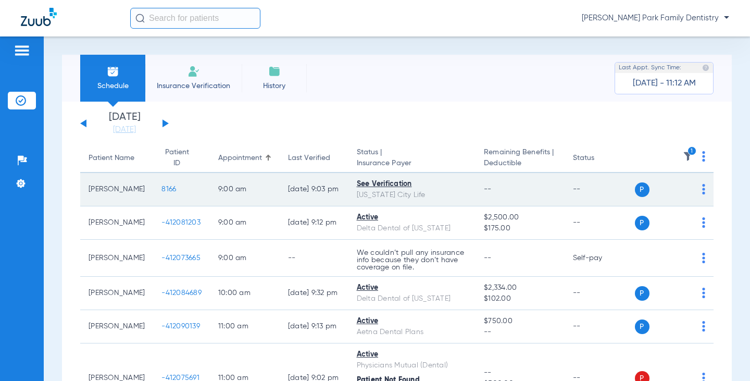
click at [161, 188] on span "8166" at bounding box center [168, 188] width 15 height 7
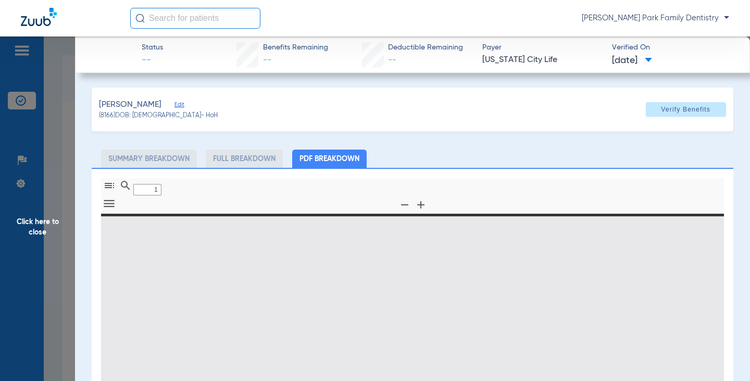
type input "0"
select select "page-width"
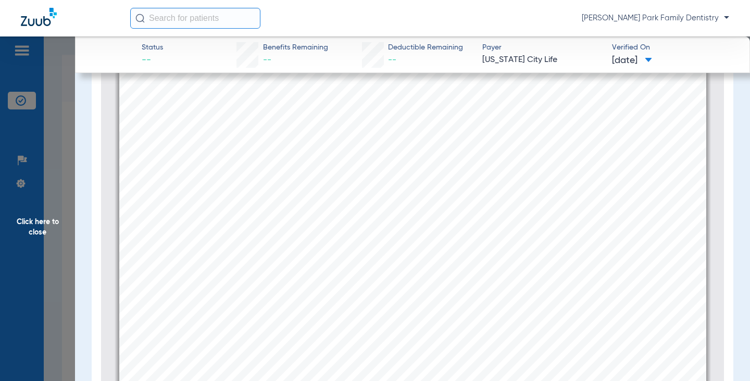
scroll to position [902, 0]
type input "1"
click at [51, 225] on span "Click here to close" at bounding box center [37, 226] width 75 height 381
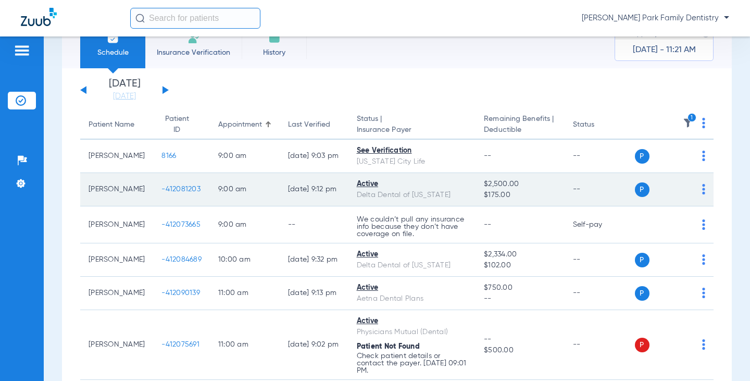
scroll to position [52, 0]
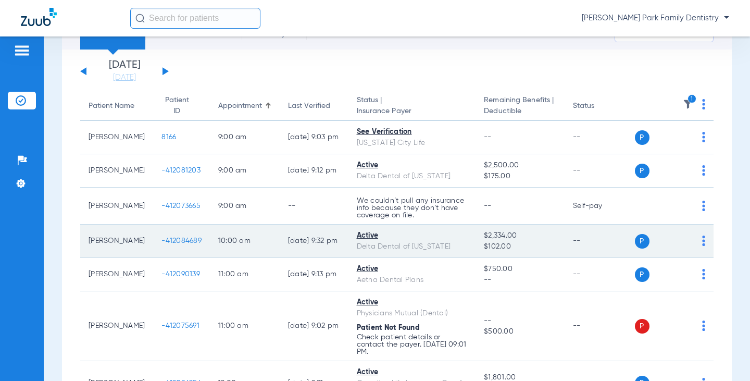
click at [173, 241] on span "-412084689" at bounding box center [181, 240] width 40 height 7
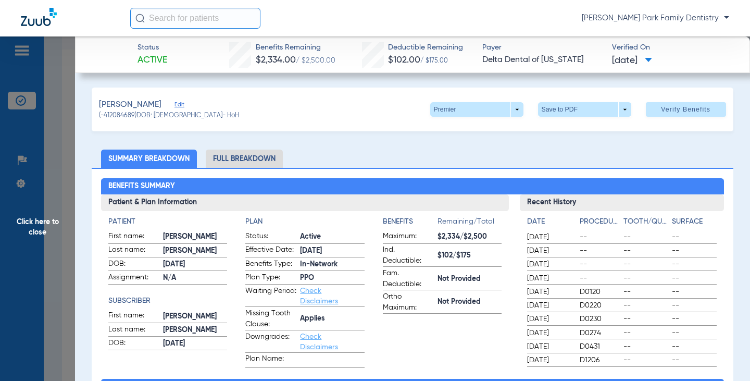
click at [50, 215] on span "Click here to close" at bounding box center [37, 226] width 75 height 381
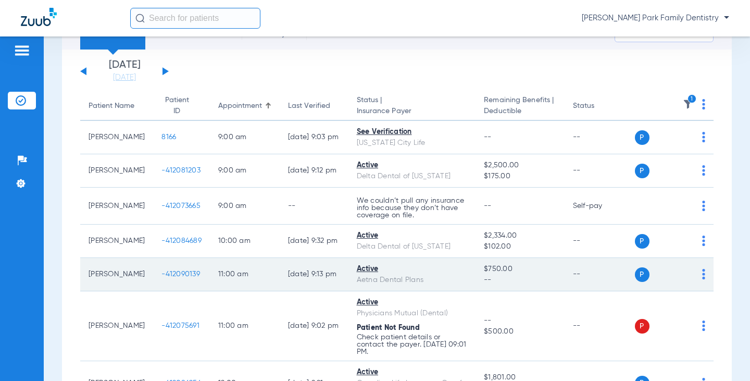
click at [175, 275] on span "-412090139" at bounding box center [180, 273] width 39 height 7
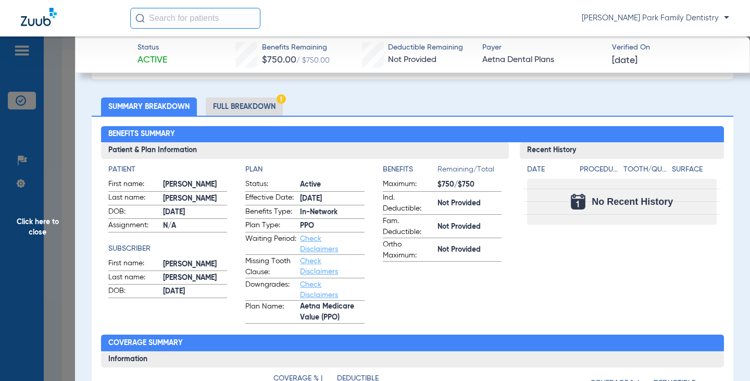
scroll to position [0, 0]
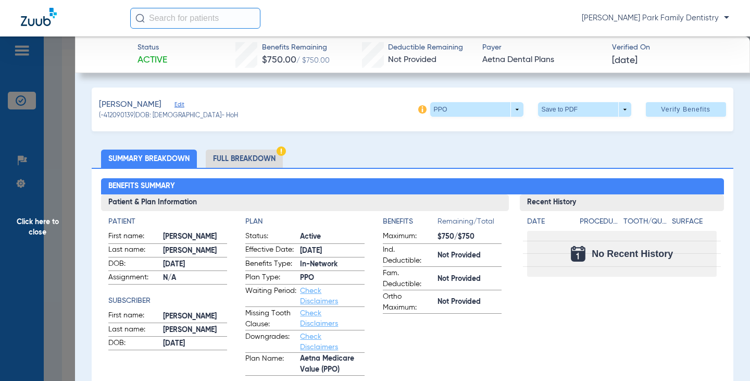
click at [49, 223] on span "Click here to close" at bounding box center [37, 226] width 75 height 381
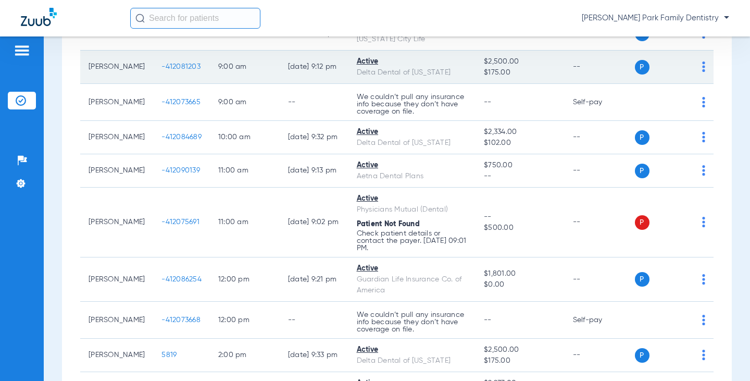
scroll to position [156, 0]
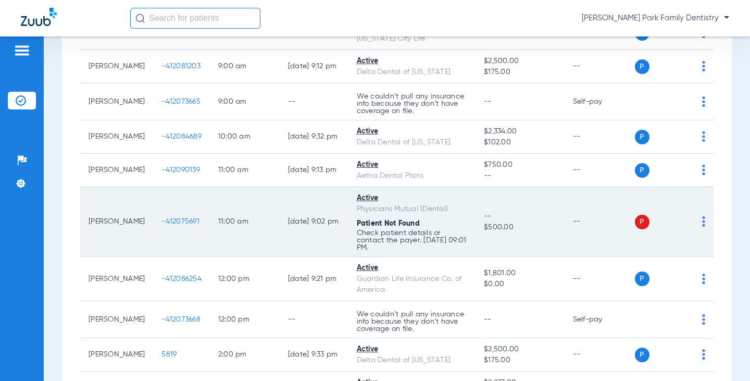
click at [161, 221] on span "-412075691" at bounding box center [180, 221] width 38 height 7
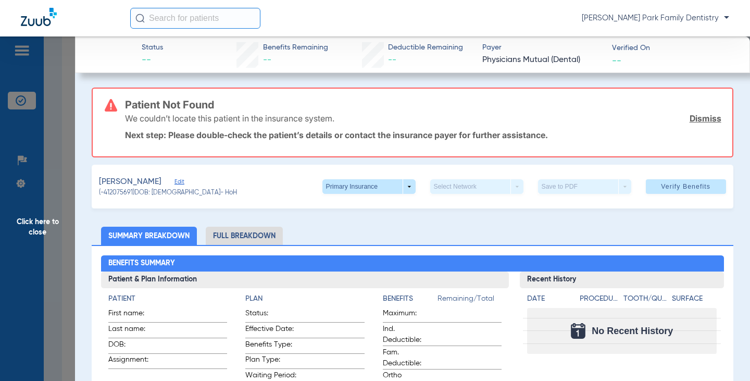
click at [49, 229] on span "Click here to close" at bounding box center [37, 226] width 75 height 381
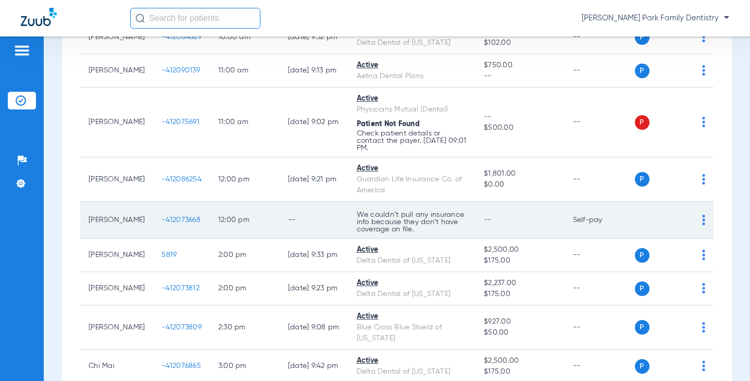
scroll to position [260, 0]
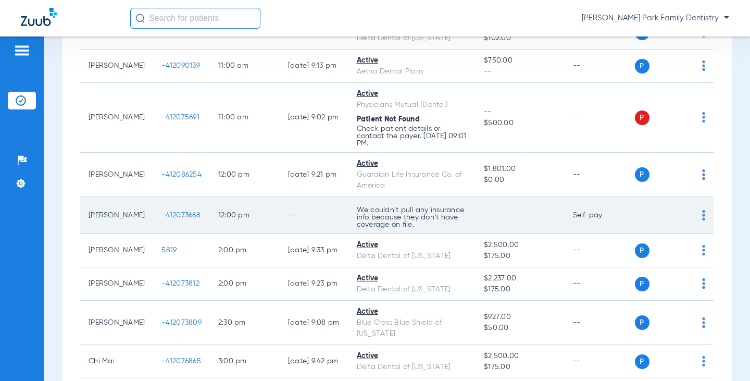
click at [170, 215] on span "-412073668" at bounding box center [180, 214] width 39 height 7
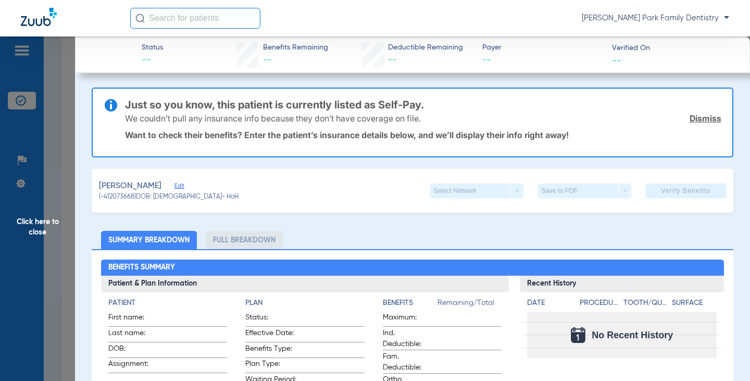
click at [47, 220] on span "Click here to close" at bounding box center [37, 226] width 75 height 381
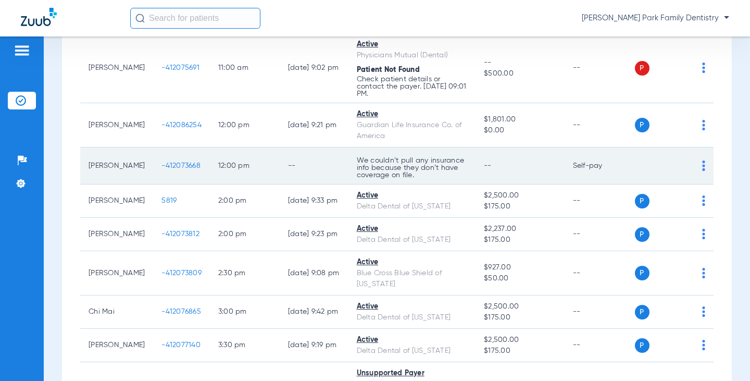
scroll to position [312, 0]
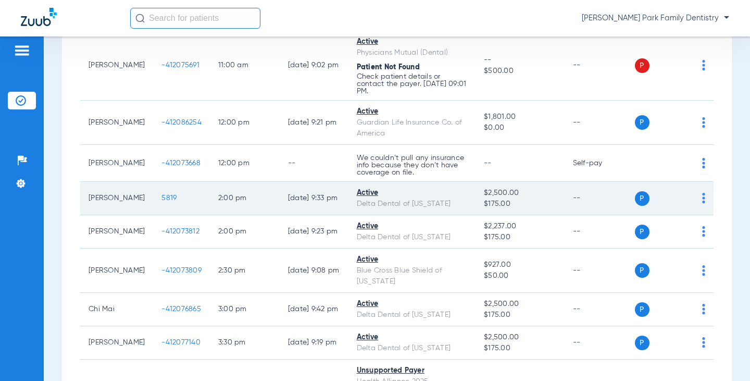
click at [161, 198] on span "5819" at bounding box center [168, 197] width 15 height 7
